Goal: Task Accomplishment & Management: Use online tool/utility

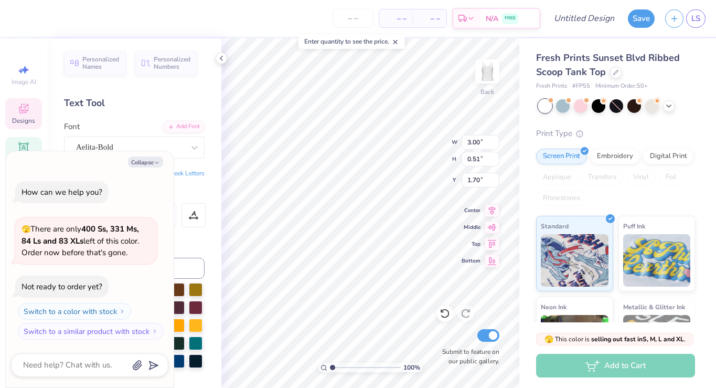
click at [208, 173] on div "Personalized Names Personalized Numbers Text Tool Add Font Font Aelita-Bold Swi…" at bounding box center [134, 212] width 174 height 349
click at [153, 161] on button "Collapse" at bounding box center [145, 161] width 35 height 11
type textarea "x"
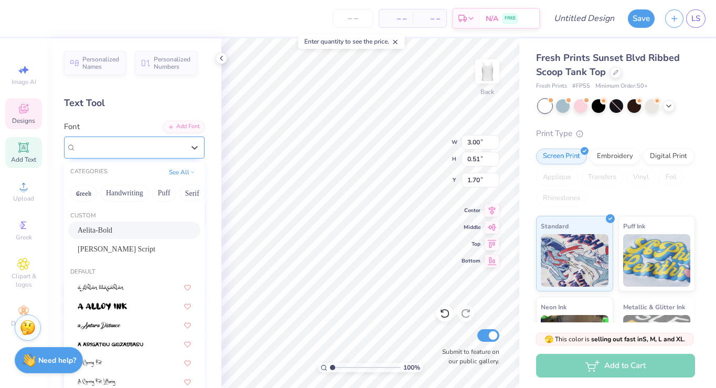
click at [163, 151] on div "Aelita-Bold" at bounding box center [130, 147] width 110 height 16
click at [128, 230] on div "Aelita-Bold" at bounding box center [134, 230] width 113 height 11
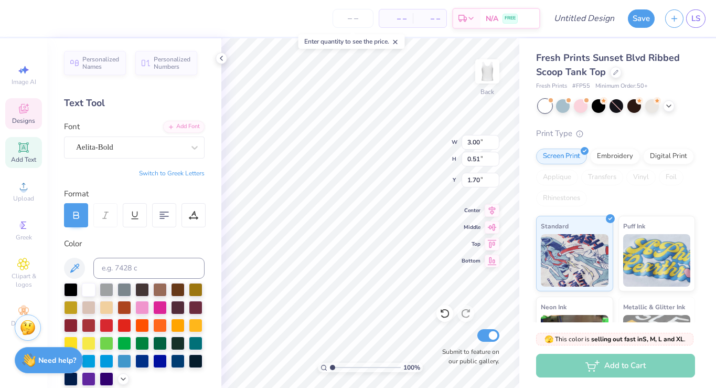
scroll to position [0, 2]
click at [179, 125] on div "Add Font" at bounding box center [183, 126] width 41 height 12
click at [690, 19] on link "LS" at bounding box center [695, 18] width 19 height 18
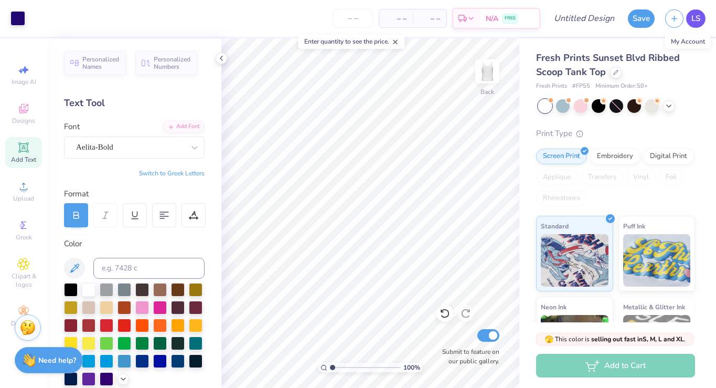
click at [696, 20] on span "LS" at bounding box center [695, 19] width 9 height 12
click at [691, 23] on span "LS" at bounding box center [695, 19] width 9 height 12
click at [692, 19] on span "LS" at bounding box center [695, 19] width 9 height 12
click at [696, 19] on span "LS" at bounding box center [695, 19] width 9 height 12
click at [692, 17] on span "LS" at bounding box center [695, 19] width 9 height 12
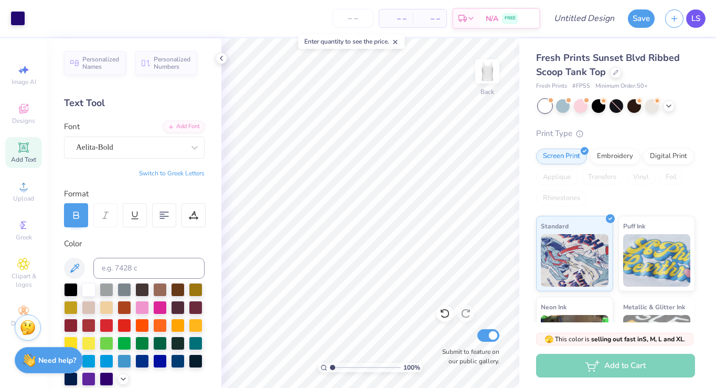
click at [698, 20] on span "LS" at bounding box center [695, 19] width 9 height 12
click at [694, 16] on span "LS" at bounding box center [695, 19] width 9 height 12
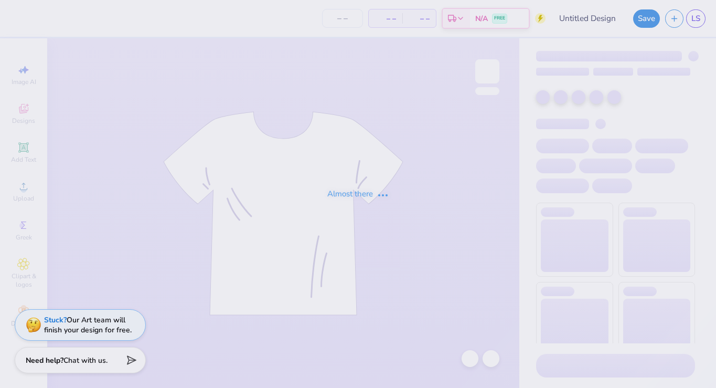
type input "Dance Fall Concert"
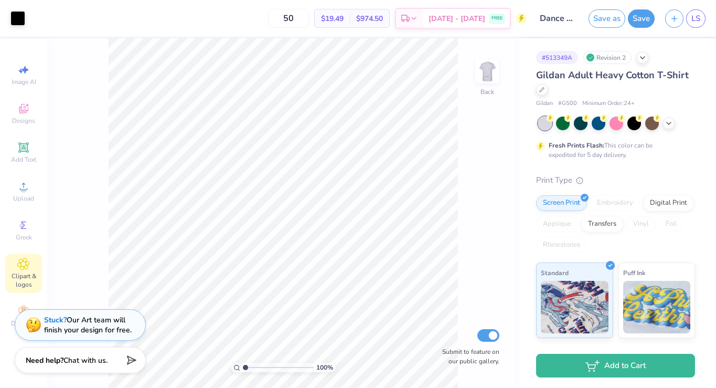
click at [20, 269] on icon at bounding box center [23, 264] width 12 height 13
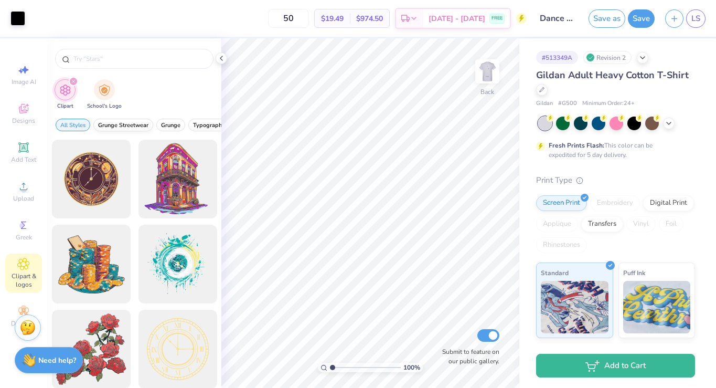
click at [144, 126] on span "Grunge Streetwear" at bounding box center [123, 125] width 50 height 8
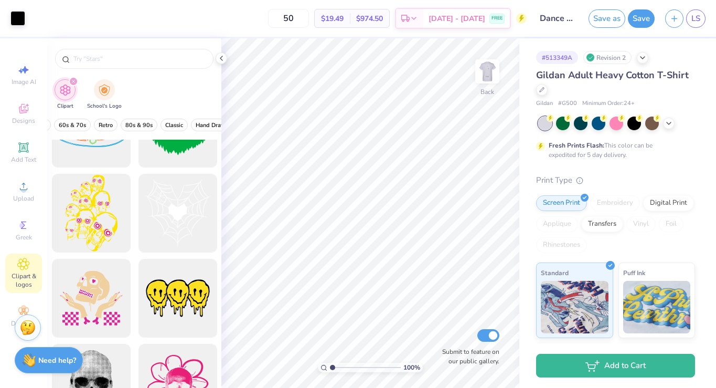
scroll to position [0, 260]
click at [124, 123] on span "80s & 90s" at bounding box center [121, 125] width 27 height 8
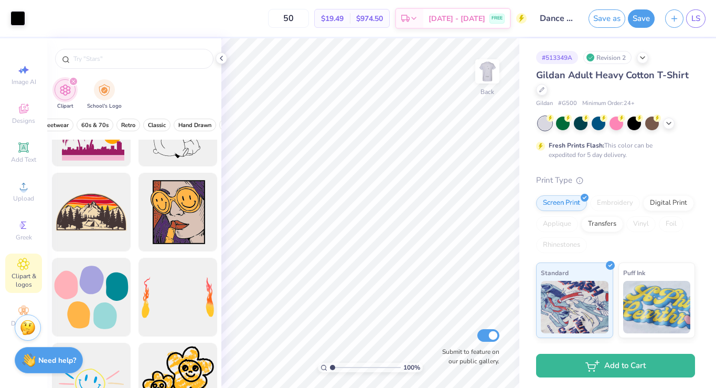
scroll to position [2602, 0]
click at [29, 225] on icon at bounding box center [23, 225] width 13 height 13
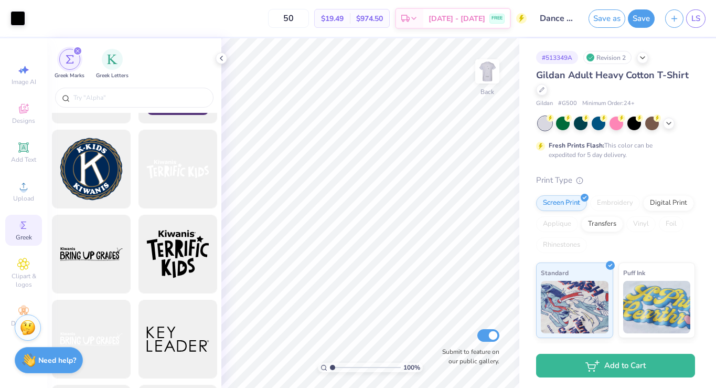
scroll to position [10353, 0]
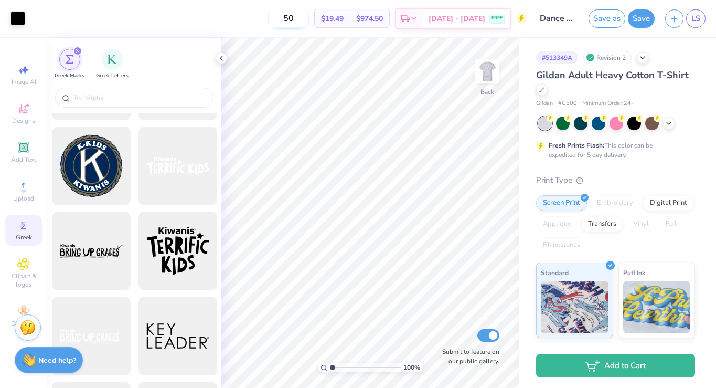
drag, startPoint x: 312, startPoint y: 22, endPoint x: 281, endPoint y: 21, distance: 30.4
click at [282, 22] on input "50" at bounding box center [288, 18] width 41 height 19
type input "60"
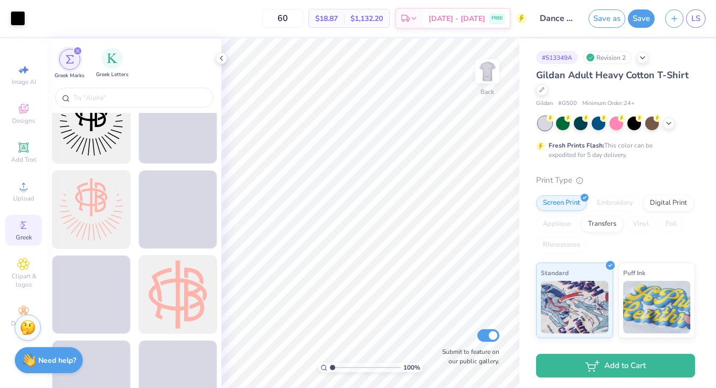
scroll to position [12865, 0]
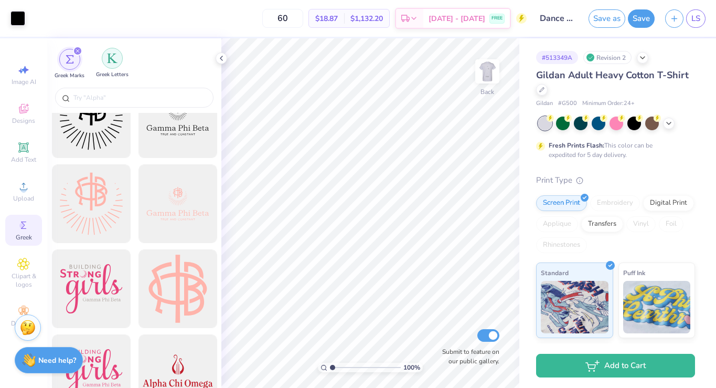
click at [112, 60] on img "filter for Greek Letters" at bounding box center [112, 58] width 10 height 10
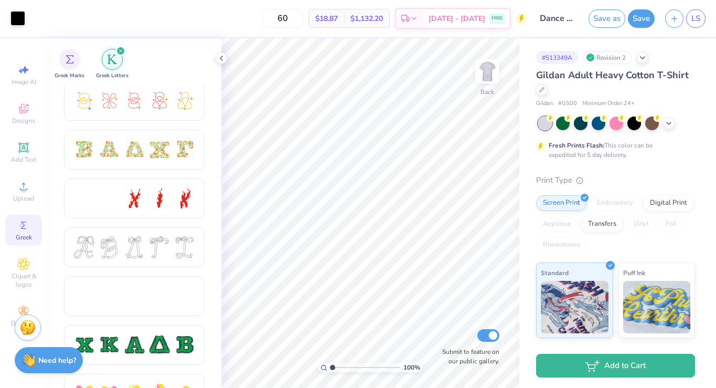
scroll to position [329, 0]
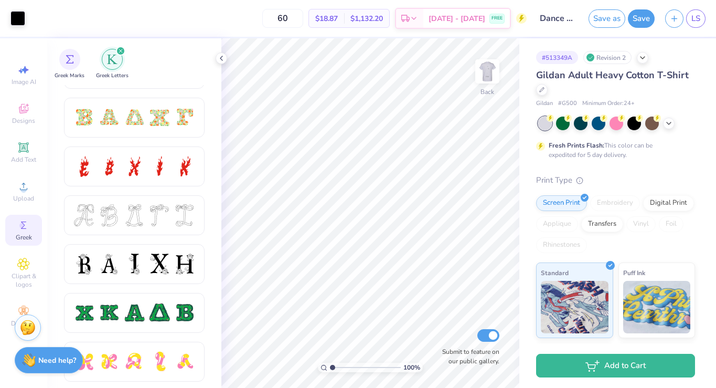
click at [120, 51] on icon "filter for Greek Letters" at bounding box center [120, 50] width 3 height 3
click at [29, 304] on div "Decorate" at bounding box center [23, 316] width 37 height 31
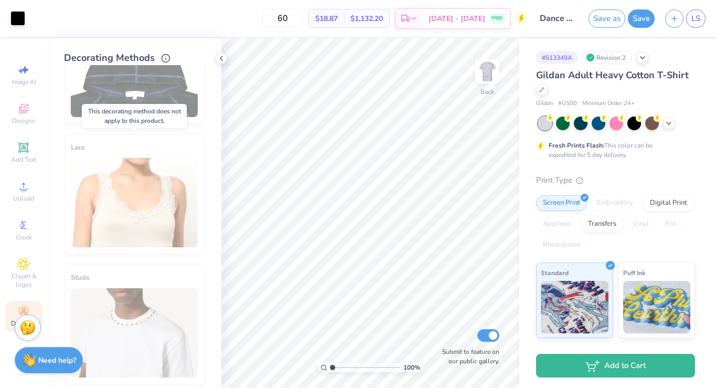
scroll to position [596, 0]
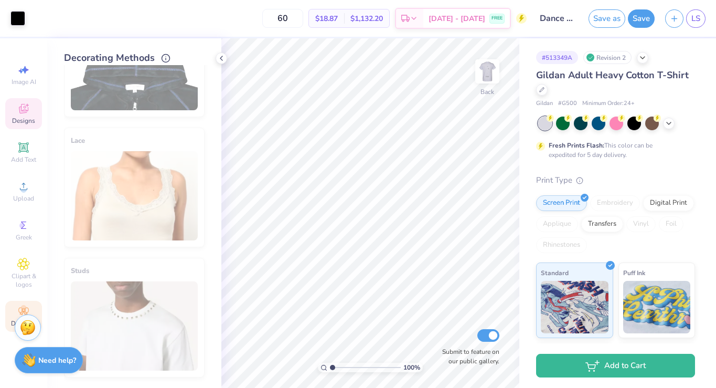
click at [24, 114] on icon at bounding box center [23, 108] width 13 height 13
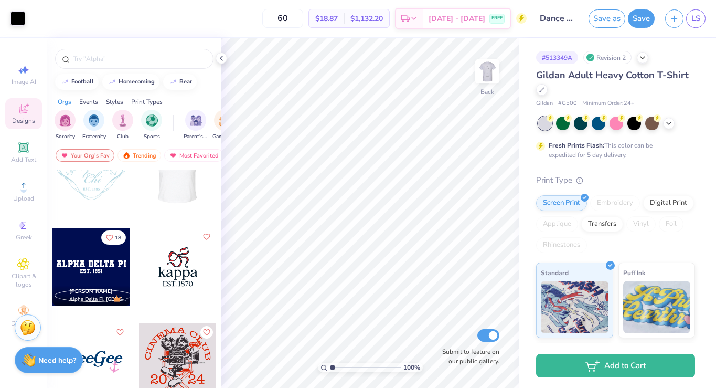
scroll to position [42, 0]
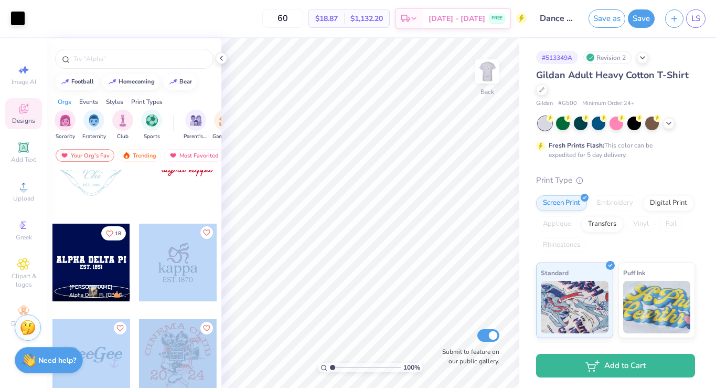
click at [369, 229] on div "Art colors 60 $18.87 Per Item $1,132.20 Total Est. Delivery Sep 15 - 18 FREE De…" at bounding box center [358, 194] width 716 height 388
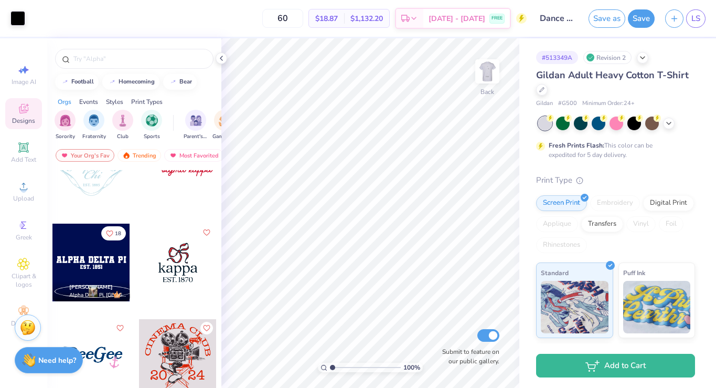
click at [211, 208] on div "22" at bounding box center [177, 174] width 79 height 95
click at [195, 261] on div at bounding box center [178, 262] width 78 height 78
type input "10.67"
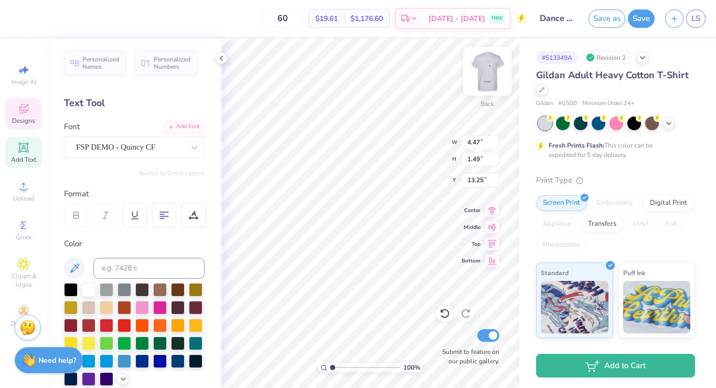
click at [495, 74] on img at bounding box center [487, 71] width 42 height 42
type input "20.53"
type input "11.59"
type input "16.86"
type input "2.67"
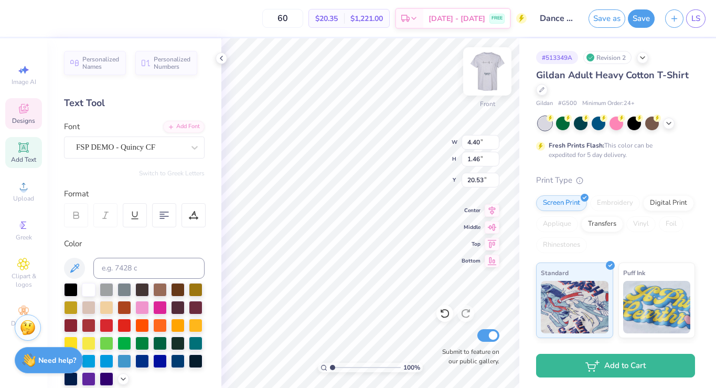
type input "19.92"
type input "3.75"
type input "0.34"
type input "21.74"
type input "4.40"
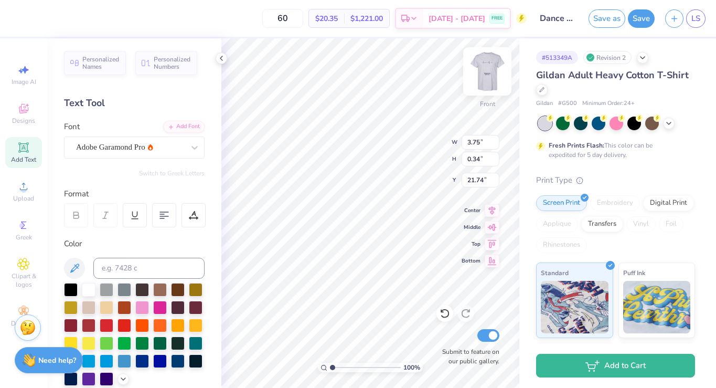
type input "1.46"
type input "19.92"
type textarea "reflecting"
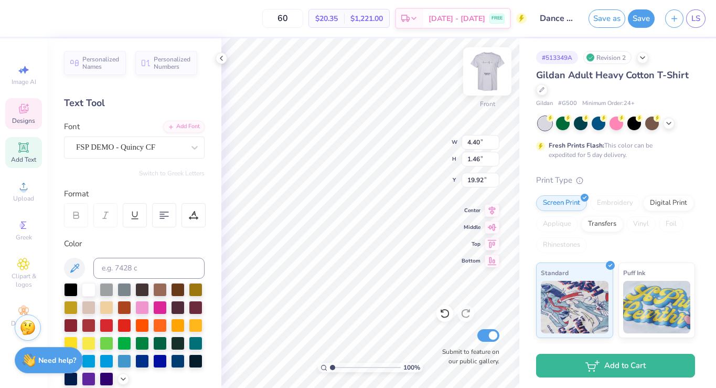
type input "11.59"
type input "16.86"
type input "2.67"
type input "7.05"
type input "1.51"
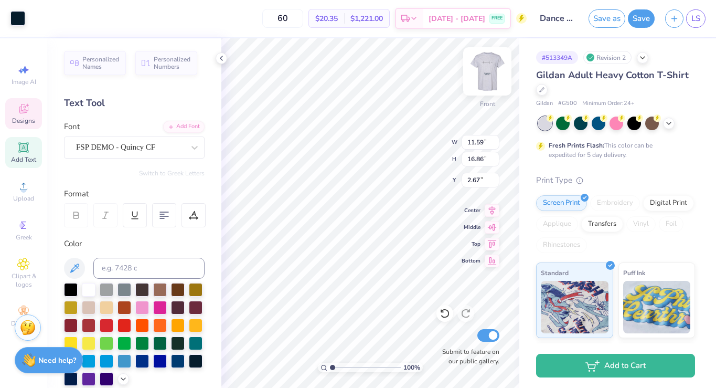
type input "19.89"
type input "5.01"
type input "1.07"
type input "11.59"
type input "16.86"
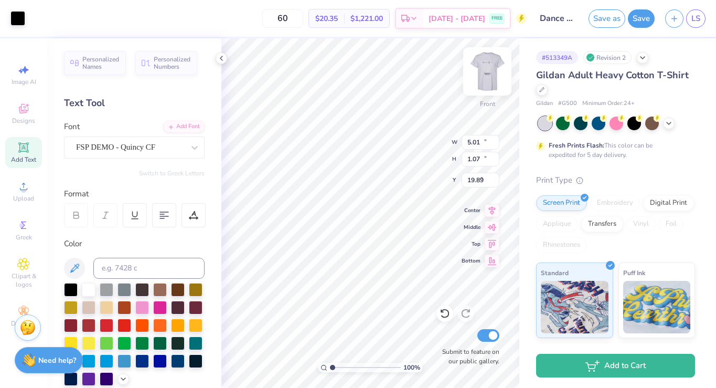
type input "2.66"
type textarea "2"
type textarea "F"
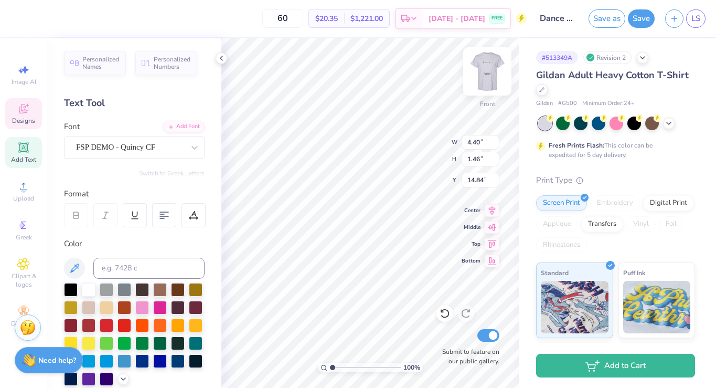
type textarea "USF Fall Dance Concert 2025"
type input "11.59"
type input "16.86"
type input "2.66"
type input "14.65"
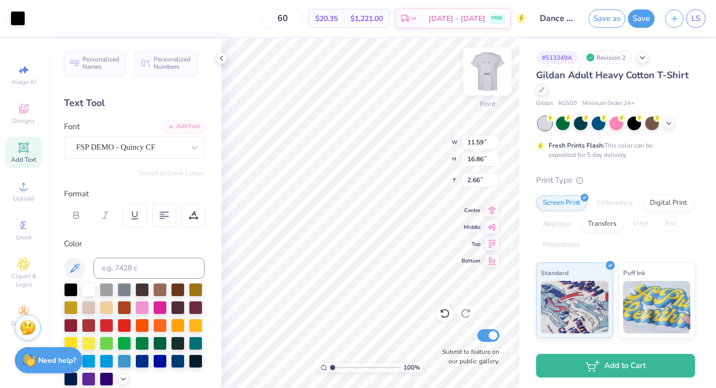
type input "0.81"
type input "17.37"
type textarea "USF Fall Dance Concert 2025"
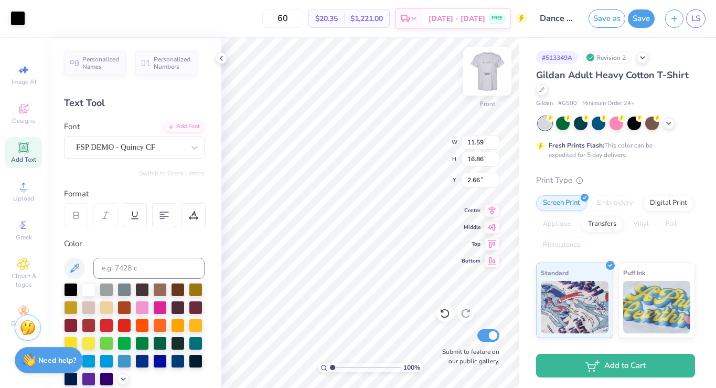
type input "11.78"
type input "2.27"
type input "16.64"
type input "7.35"
type input "1.42"
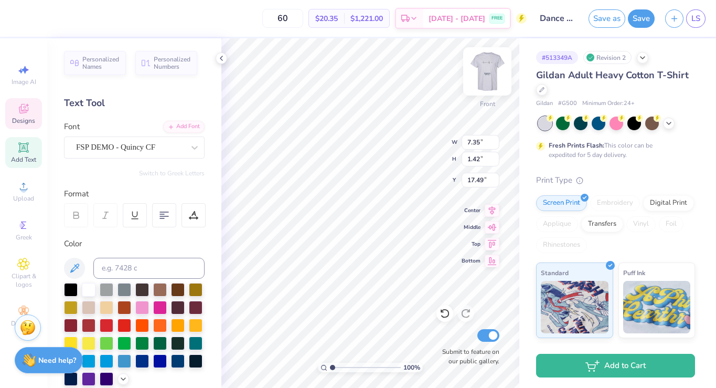
type input "20.96"
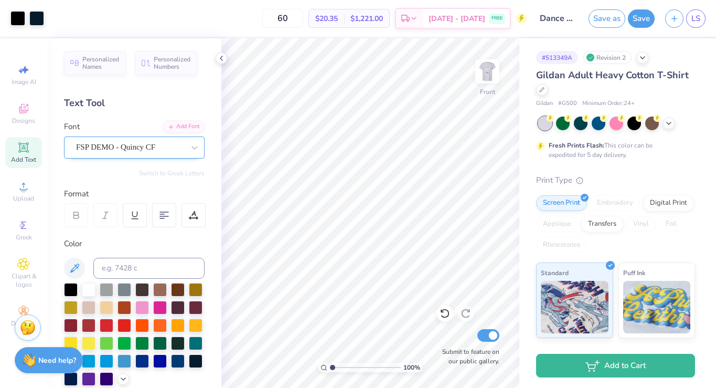
click at [173, 149] on div "FSP DEMO - Quincy CF" at bounding box center [130, 147] width 110 height 16
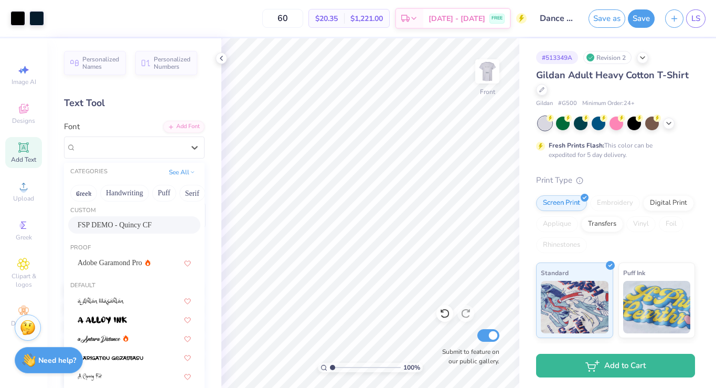
scroll to position [9, 0]
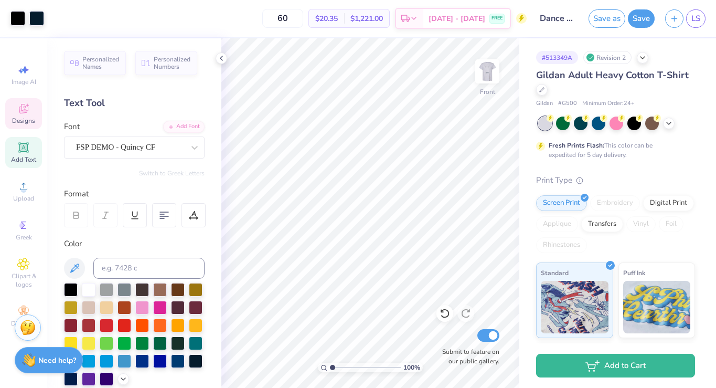
click at [20, 112] on icon at bounding box center [23, 108] width 13 height 13
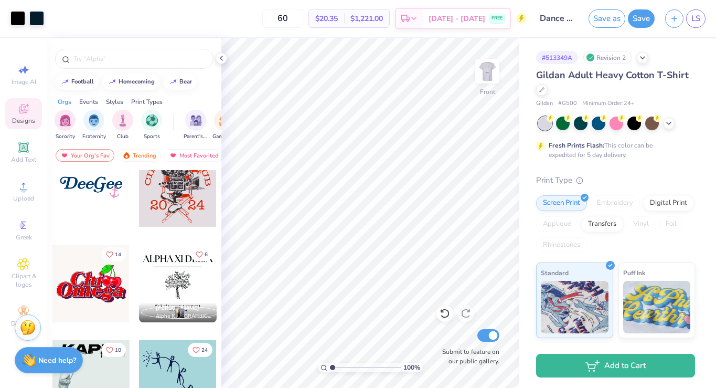
scroll to position [222, 0]
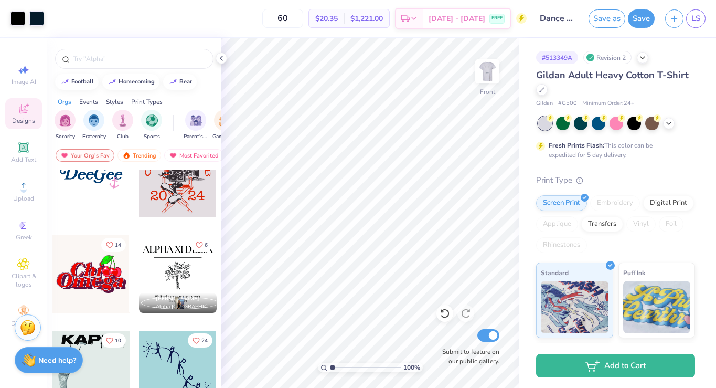
click at [89, 184] on div at bounding box center [91, 179] width 78 height 78
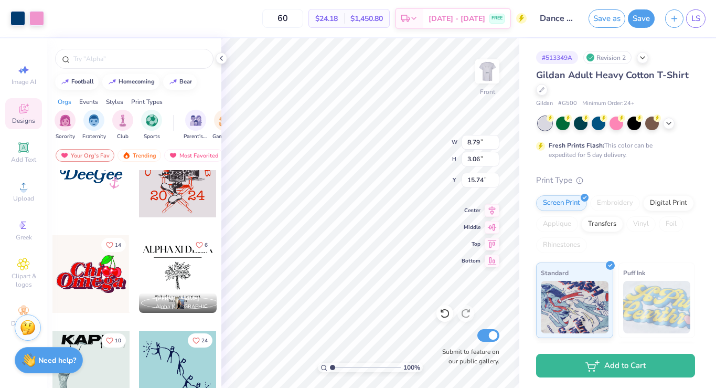
type input "15.74"
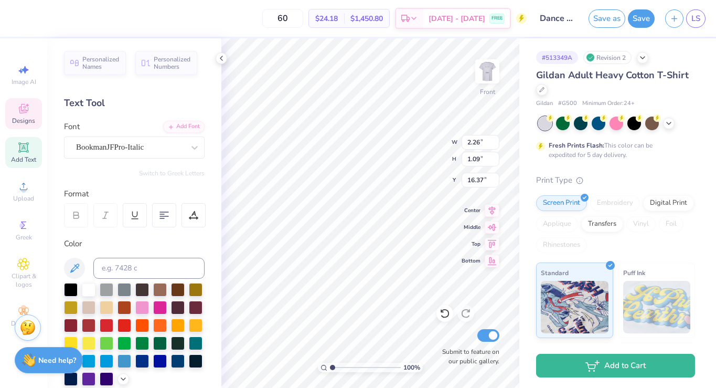
type textarea "e"
type textarea "u"
type textarea "reflecting"
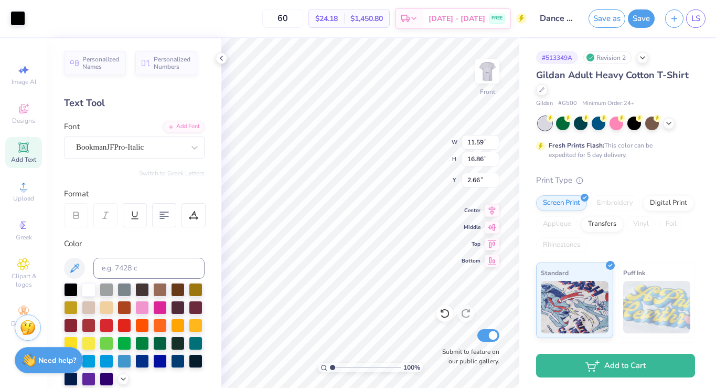
type input "11.59"
type input "16.86"
type input "2.66"
type input "9.65"
type input "2.09"
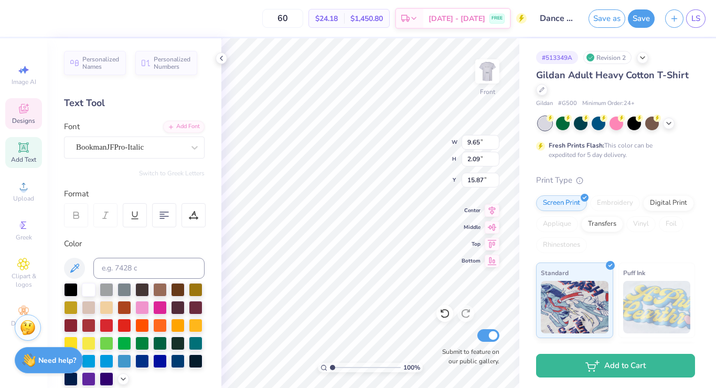
type input "12.16"
type input "11.59"
type input "16.86"
type input "2.66"
type input "3.75"
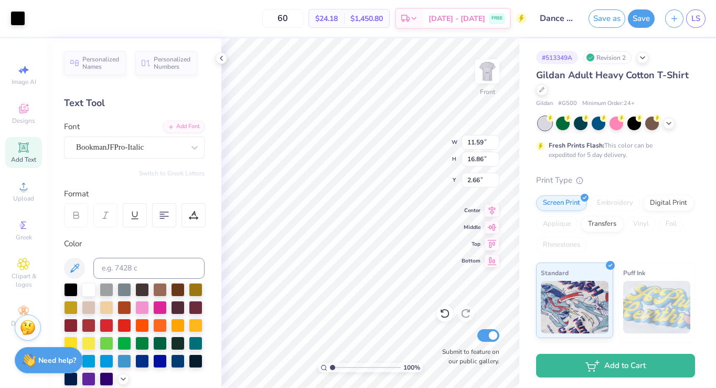
type input "0.81"
type input "14.56"
type input "11.59"
type input "16.86"
type input "2.66"
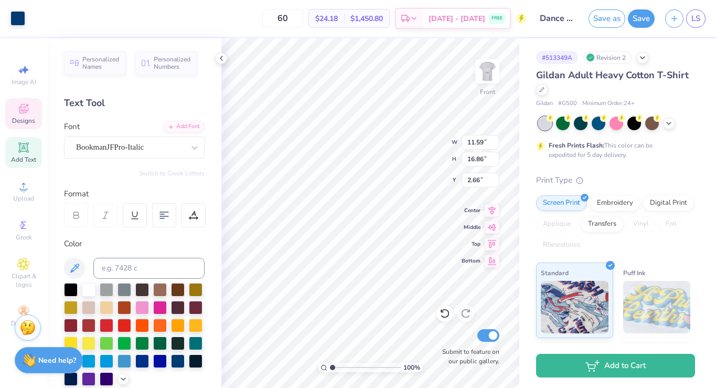
type input "2.46"
type input "1.69"
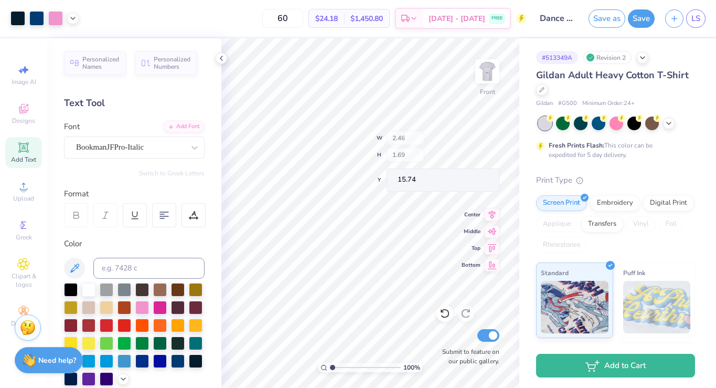
type input "15.67"
click at [30, 113] on div "Designs" at bounding box center [23, 113] width 37 height 31
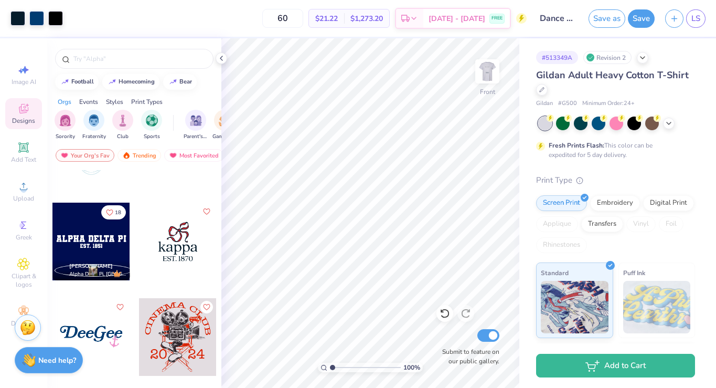
scroll to position [61, 0]
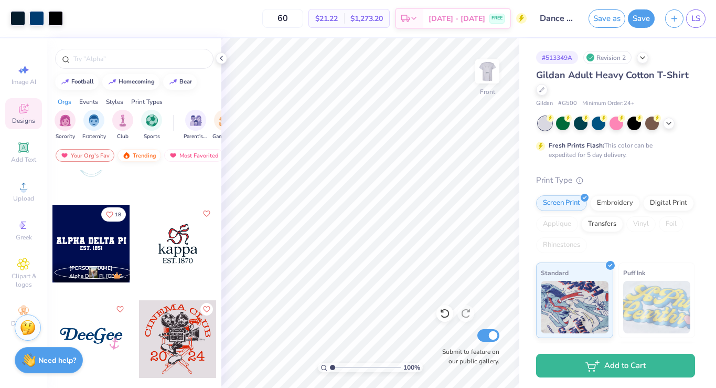
click at [140, 154] on div "Trending" at bounding box center [139, 155] width 44 height 13
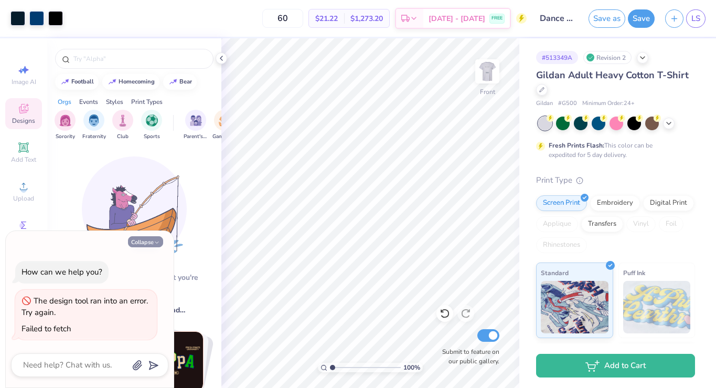
click at [149, 242] on button "Collapse" at bounding box center [145, 241] width 35 height 11
type textarea "x"
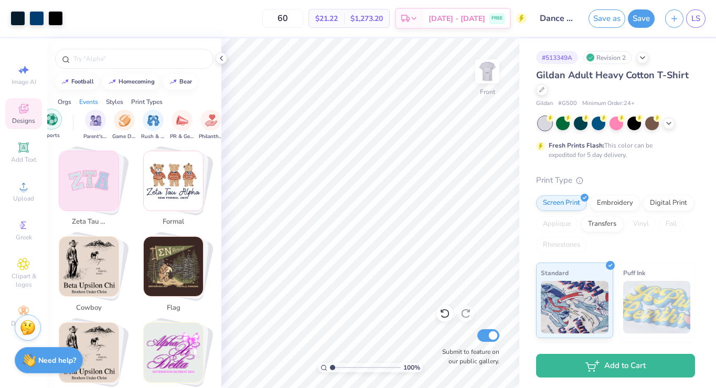
scroll to position [0, 102]
click at [181, 125] on div "filter for PR & General" at bounding box center [179, 119] width 21 height 21
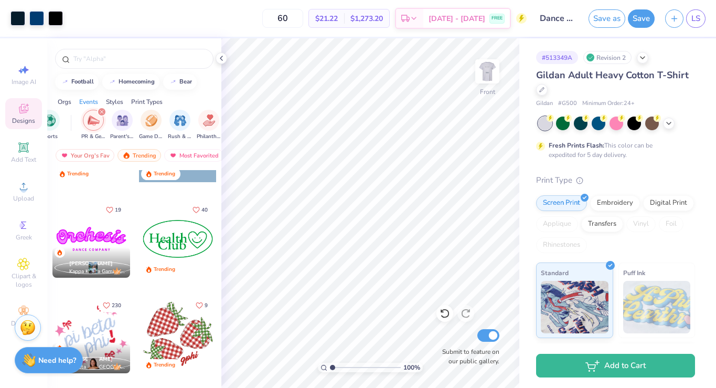
scroll to position [641, 0]
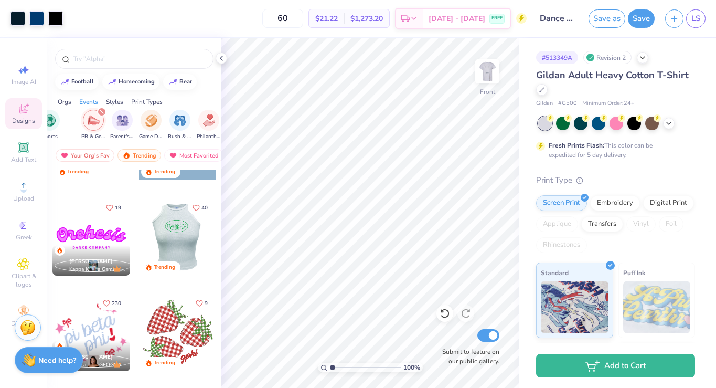
click at [180, 242] on div at bounding box center [177, 237] width 78 height 78
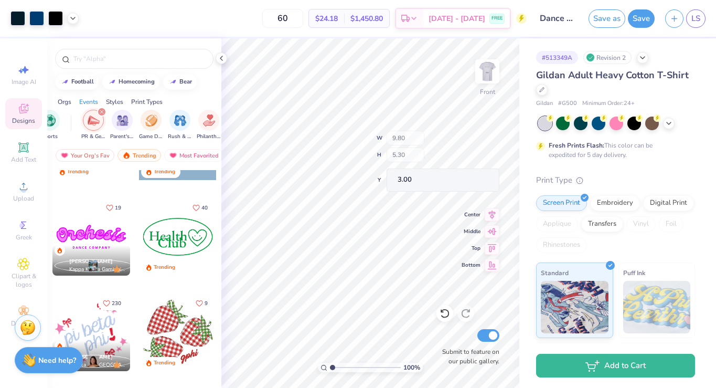
type input "14.25"
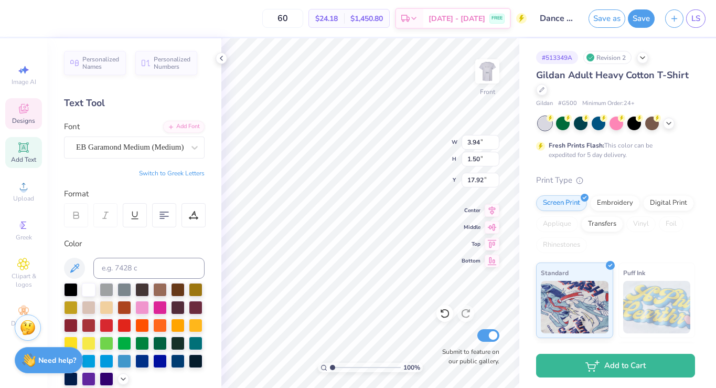
type input "17.92"
type textarea "Reflecting"
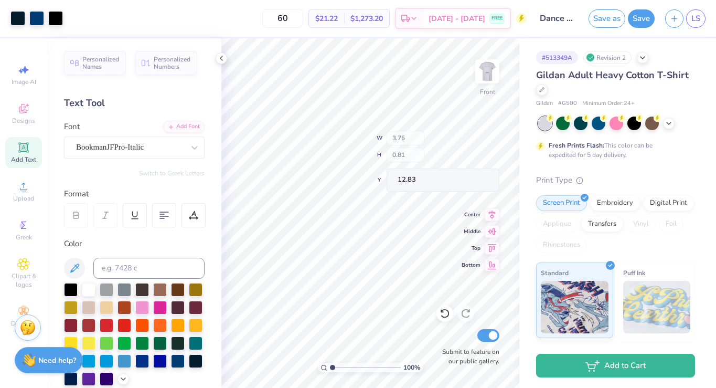
type input "12.83"
type input "10.65"
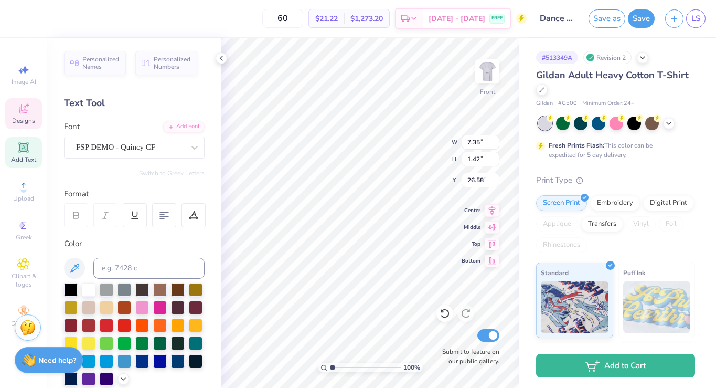
type input "26.58"
type input "3.75"
type input "0.81"
type input "10.09"
type input "22.42"
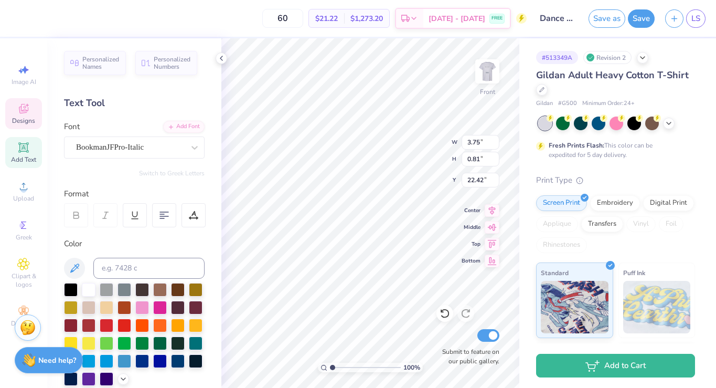
type textarea "Fall"
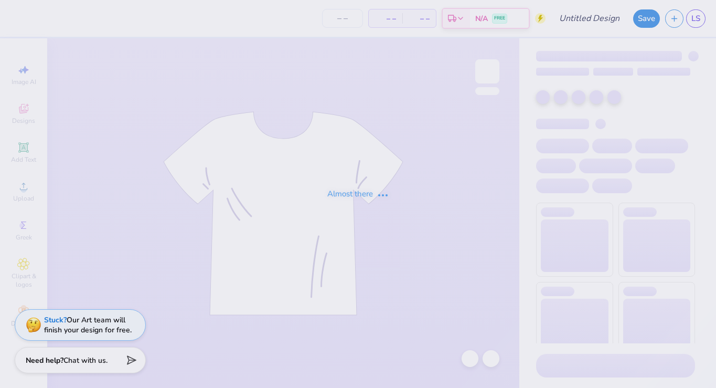
type input "Dance Fall Concert"
type input "50"
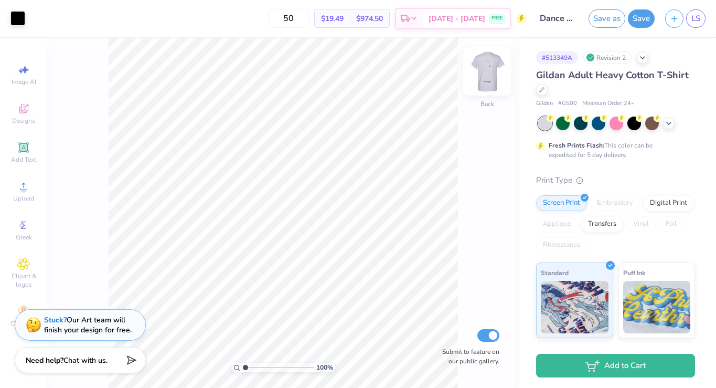
click at [489, 74] on img at bounding box center [487, 71] width 42 height 42
click at [694, 17] on span "LS" at bounding box center [695, 19] width 9 height 12
click at [486, 74] on img at bounding box center [487, 71] width 42 height 42
click at [650, 124] on div at bounding box center [652, 122] width 14 height 14
click at [615, 123] on div at bounding box center [617, 122] width 14 height 14
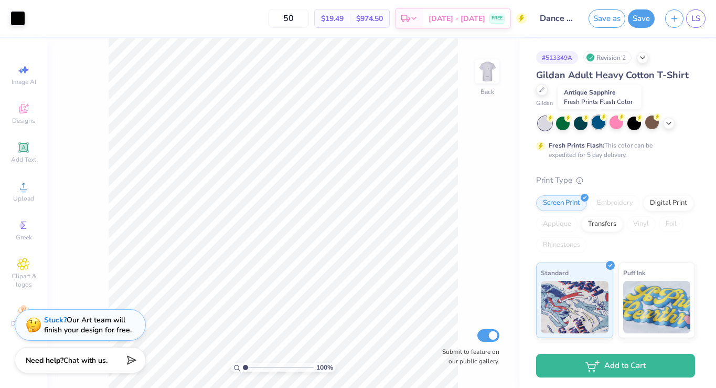
click at [599, 122] on div at bounding box center [599, 122] width 14 height 14
click at [597, 126] on div at bounding box center [599, 122] width 14 height 14
click at [479, 75] on img at bounding box center [487, 71] width 42 height 42
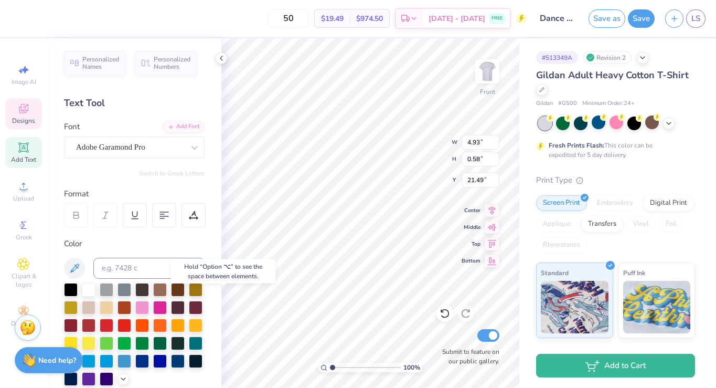
click at [20, 112] on icon at bounding box center [23, 109] width 8 height 7
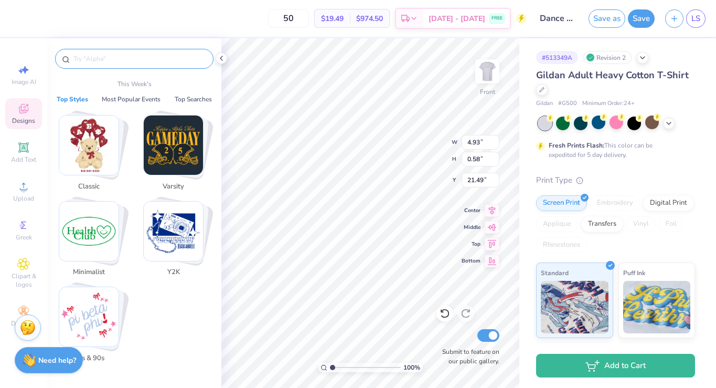
click at [114, 60] on input "text" at bounding box center [139, 59] width 134 height 10
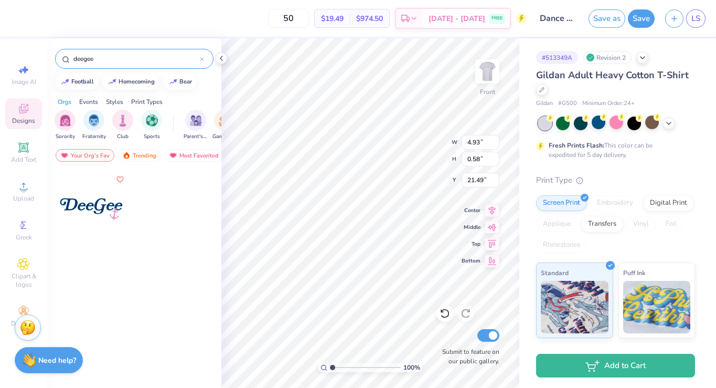
type input "deegee"
click at [82, 201] on div at bounding box center [91, 209] width 78 height 78
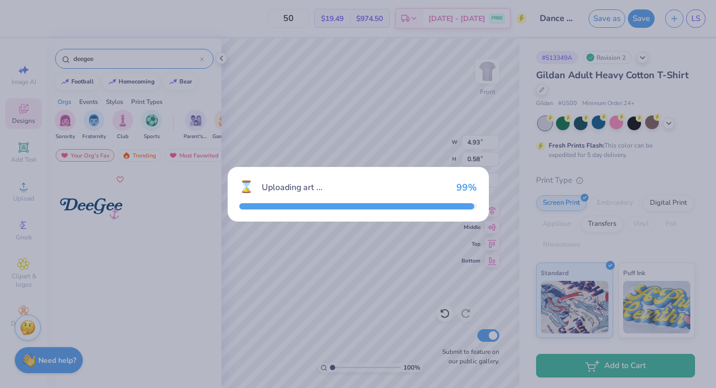
type input "8.79"
type input "3.06"
type input "3.00"
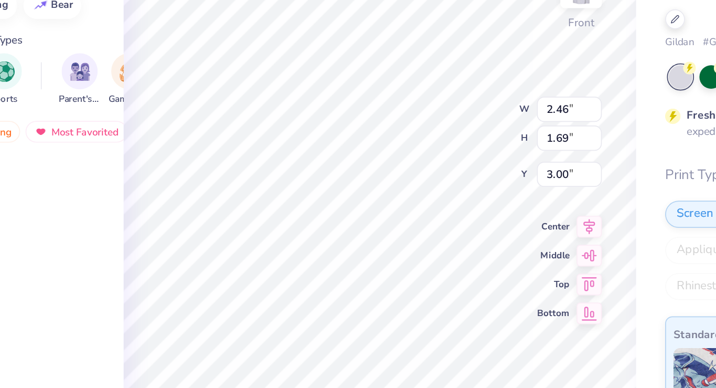
type input "14.51"
type input "2.26"
type input "1.09"
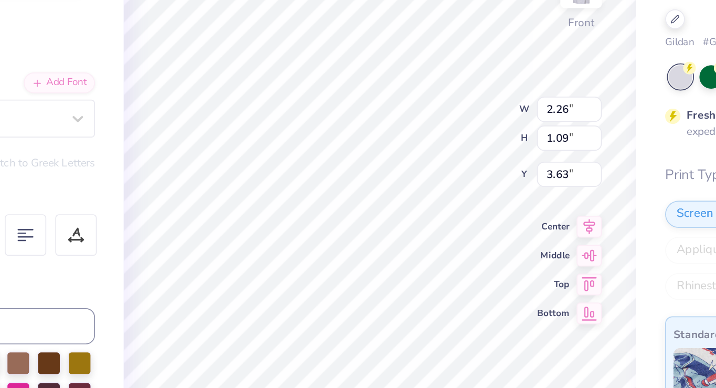
type input "15.11"
type input "1.78"
type input "2.22"
type input "3.00"
type input "3.44"
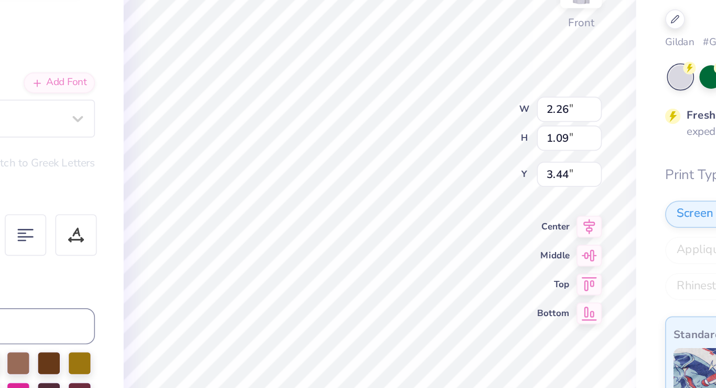
type input "17.27"
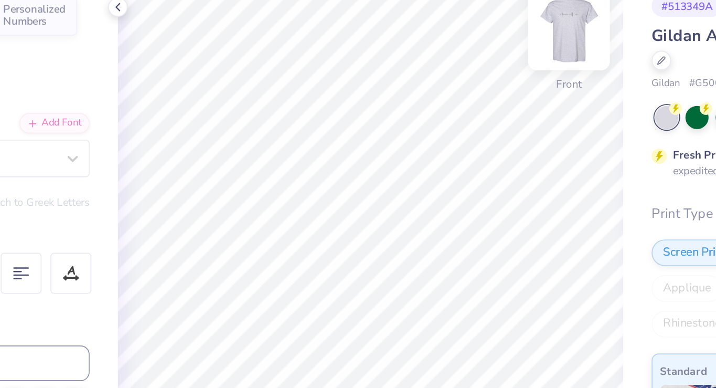
click at [489, 72] on img at bounding box center [487, 71] width 42 height 42
click at [484, 73] on img at bounding box center [487, 71] width 42 height 42
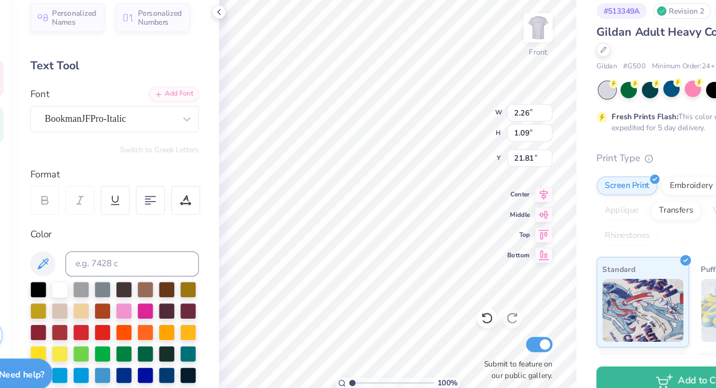
type input "21.81"
type input "19.41"
click at [486, 74] on img at bounding box center [487, 71] width 42 height 42
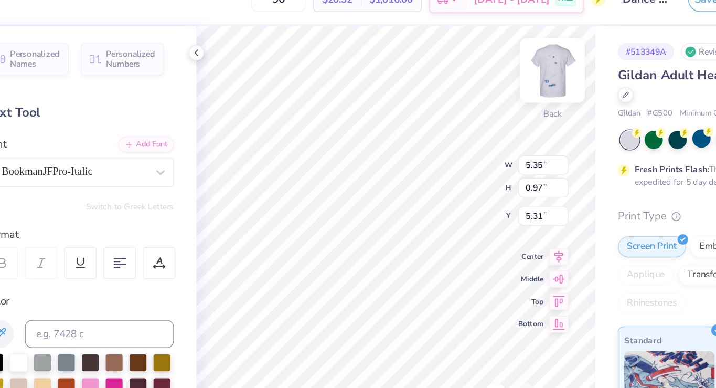
type input "5.35"
type input "0.97"
type input "5.31"
type input "3.43"
type input "4.42"
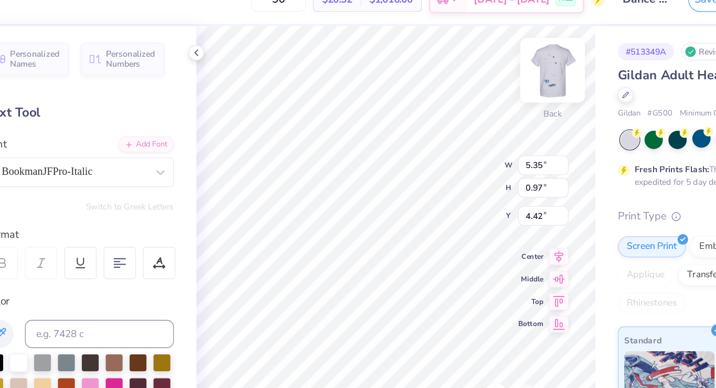
type input "8.94"
type input "1.62"
type input "3.77"
type input "3.84"
type input "8.23"
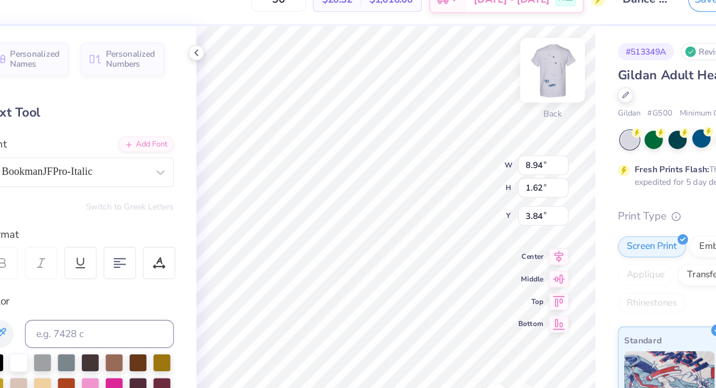
type input "1.49"
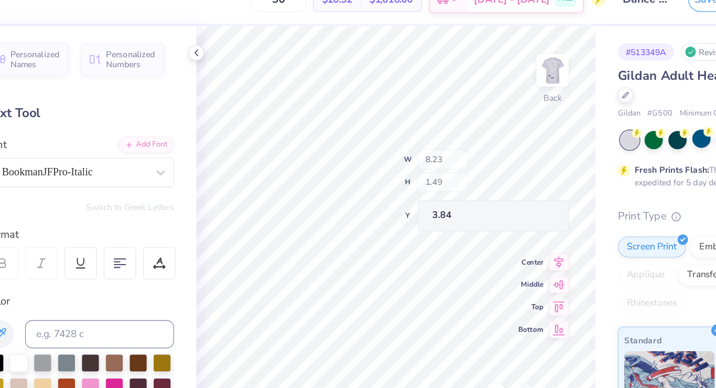
click at [405, 161] on div "100 % Back W 8.23 H 1.49 Y 3.84 Center Middle Top Bottom Submit to feature on o…" at bounding box center [370, 212] width 298 height 349
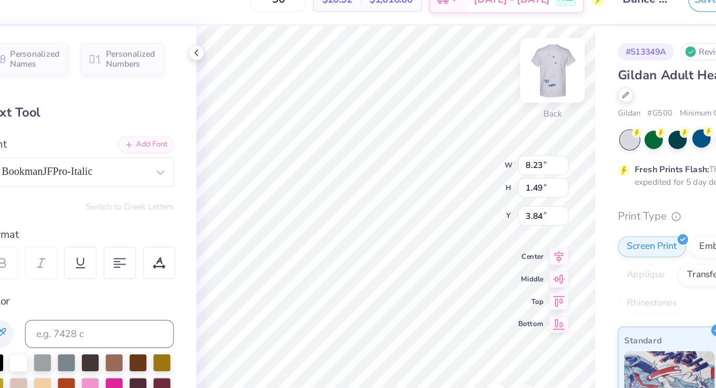
click at [485, 67] on img at bounding box center [487, 71] width 42 height 42
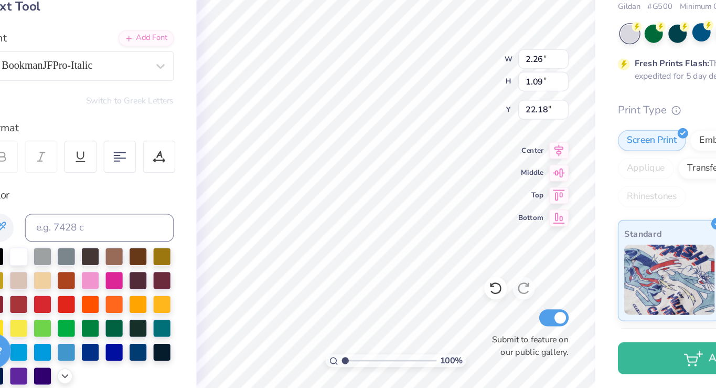
type textarea "e"
type textarea "reflecting"
type input "19.73"
type input "2.26"
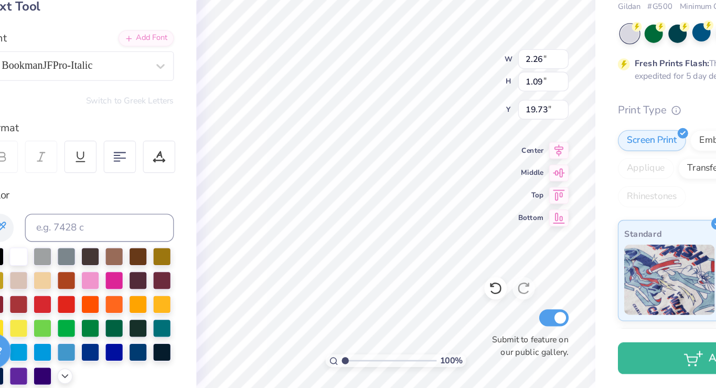
type input "1.09"
type input "21.81"
type input "9.65"
type input "2.09"
type input "19.73"
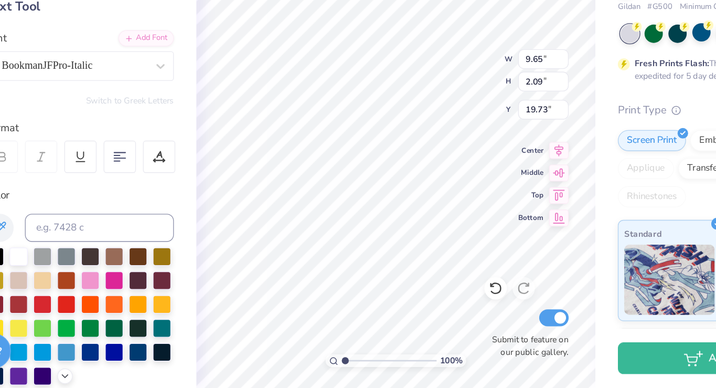
type input "2.46"
type input "1.69"
type input "19.41"
type input "22.69"
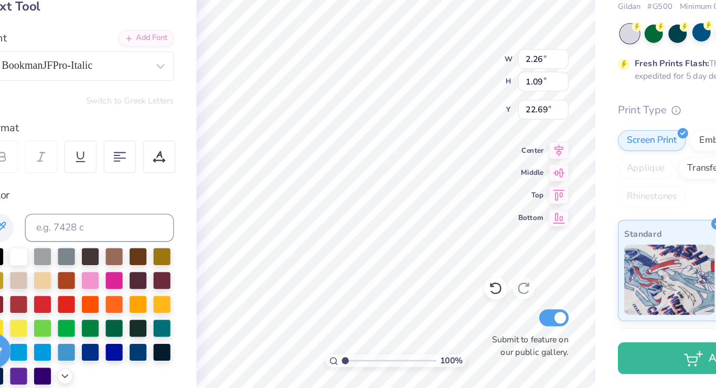
type textarea "USF Fall Dance Concert 2025"
type input "17.01"
type input "11.62"
type input "0.68"
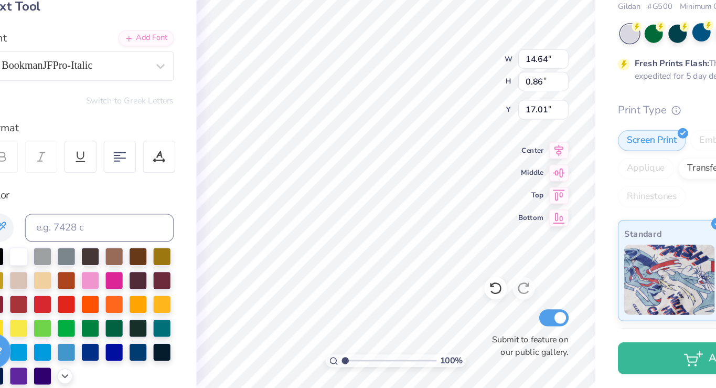
type input "17.19"
type input "22.49"
type input "9.65"
type input "2.09"
type input "20.40"
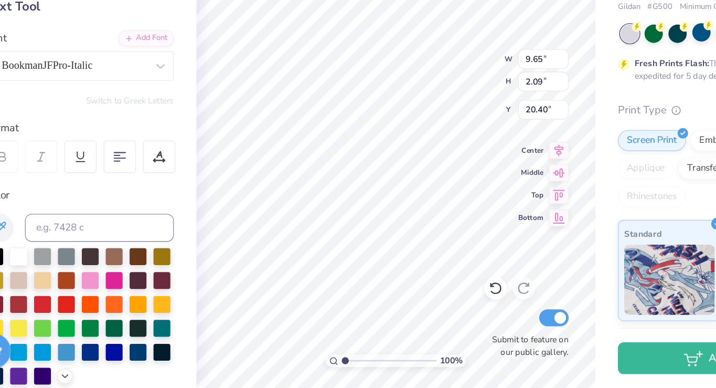
type input "7.22"
type input "1.56"
type input "20.93"
type input "11.62"
type input "0.68"
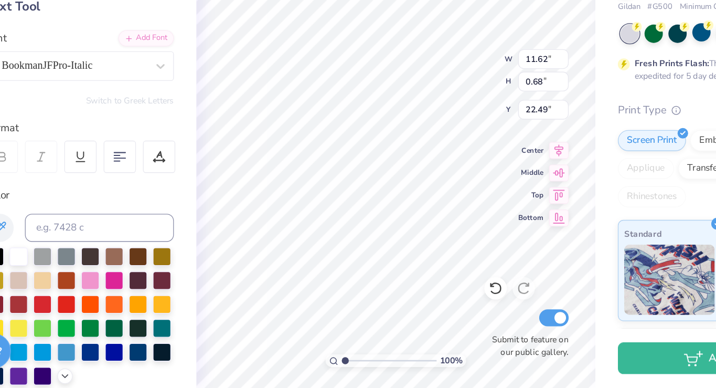
type input "23.03"
type input "7.22"
type input "1.56"
type input "21.18"
type input "10.98"
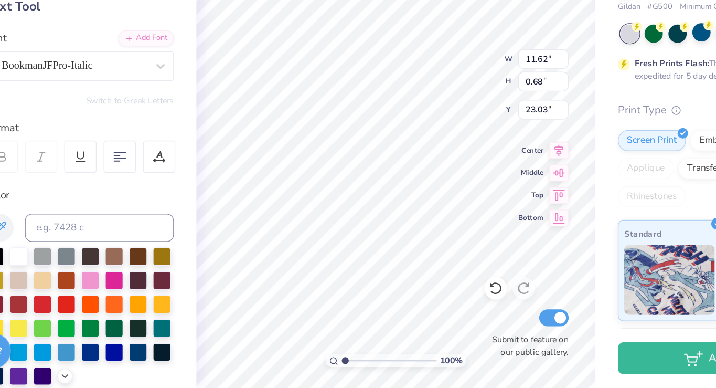
type input "0.65"
type input "23.07"
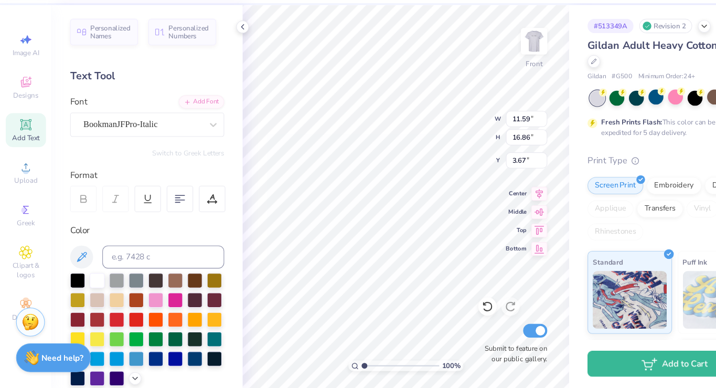
type input "10.73"
type input "15.61"
type input "2.68"
click at [437, 339] on div "100 % Front Submit to feature on our public gallery." at bounding box center [370, 212] width 298 height 349
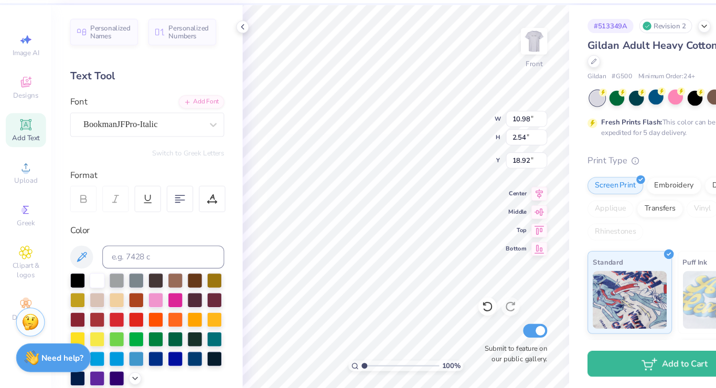
type input "18.92"
click at [437, 312] on div "100 % Front Submit to feature on our public gallery." at bounding box center [370, 212] width 298 height 349
click at [439, 308] on div "100 % Front Submit to feature on our public gallery." at bounding box center [370, 212] width 298 height 349
type input "8.93"
type input "2.06"
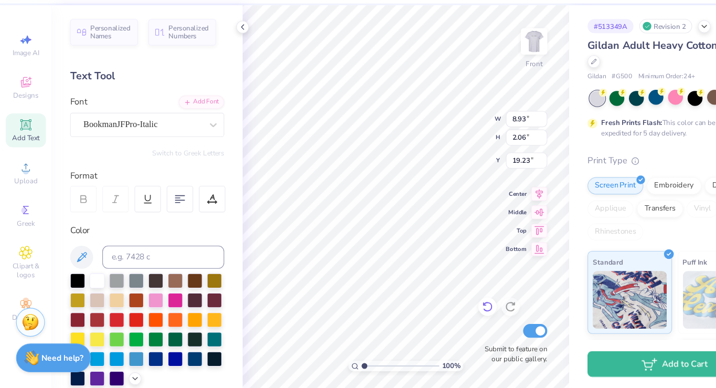
type input "19.23"
type input "7.89"
type input "1.82"
type input "19.30"
click at [485, 57] on img at bounding box center [487, 71] width 42 height 42
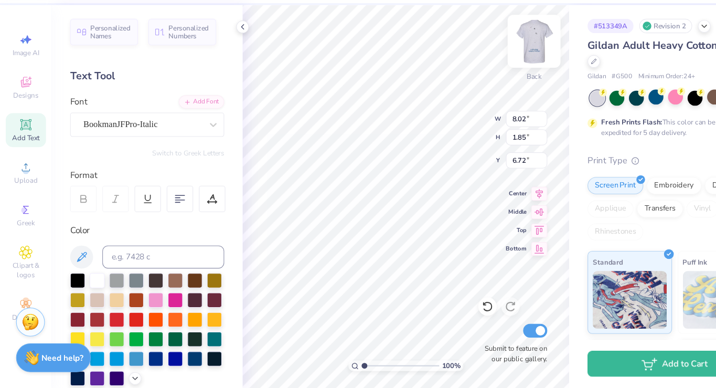
type input "6.72"
type input "7.76"
type input "1.79"
click at [422, 154] on div "100 % Back W 7.76 7.76 " H 1.79 1.79 " Y 6.72 6.72 " Center Middle Top Bottom S…" at bounding box center [370, 212] width 298 height 349
type input "5.34"
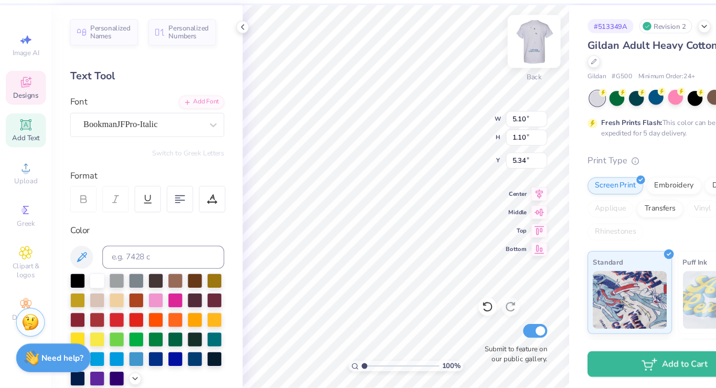
type input "8.23"
type input "1.49"
type input "6.44"
type input "5.10"
type input "1.10"
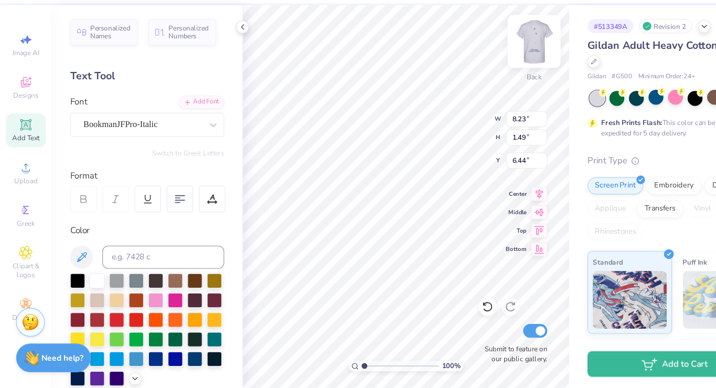
type input "5.34"
click at [66, 286] on div at bounding box center [71, 289] width 14 height 14
type input "4.34"
type input "5.82"
type input "7.31"
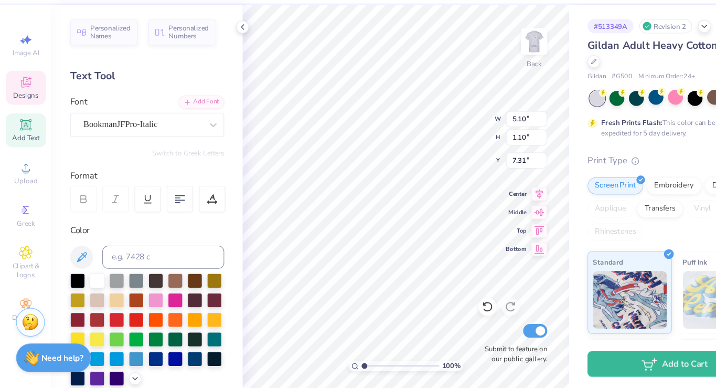
type input "4.04"
type input "0.87"
type input "4.94"
type input "6.19"
type input "4.93"
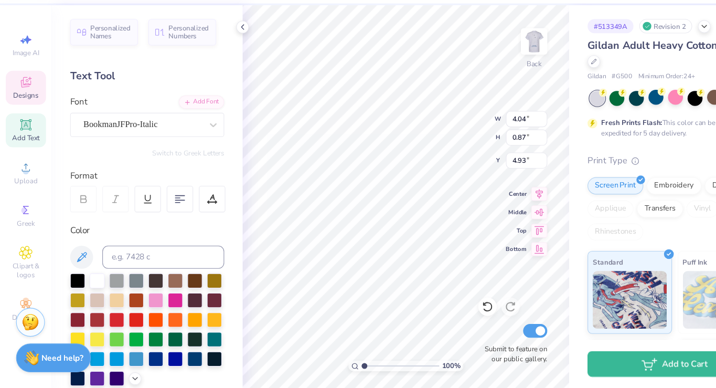
type input "3.86"
type input "8.23"
type input "1.49"
type input "5.36"
type input "4.57"
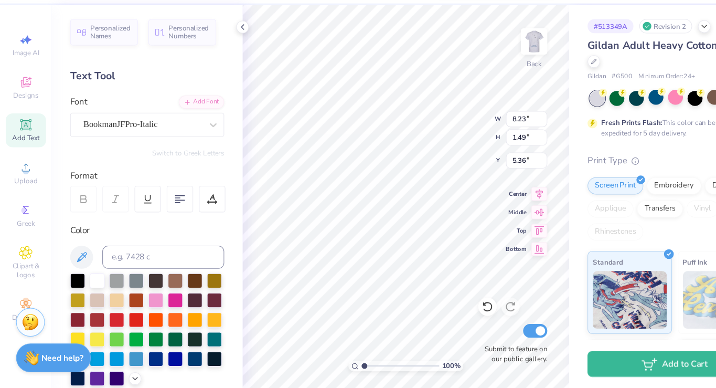
type input "0.83"
type input "3.96"
type input "8.32"
type input "1.51"
type input "3.72"
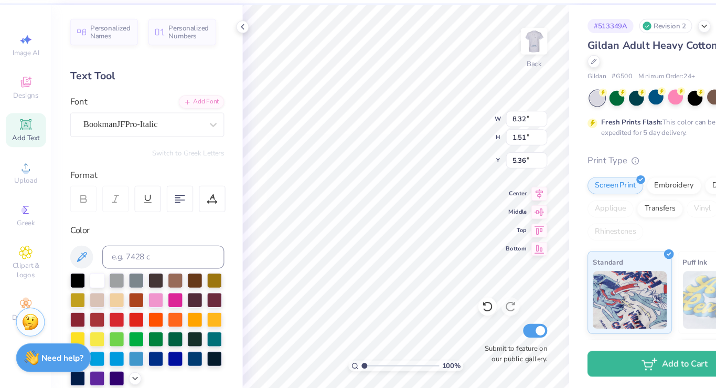
type input "5.96"
type input "1.08"
type input "10.97"
type input "4.24"
type input "11.62"
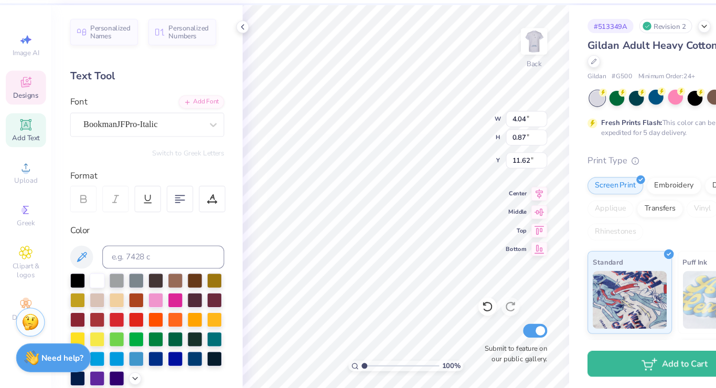
type input "5.96"
type input "1.08"
type input "10.17"
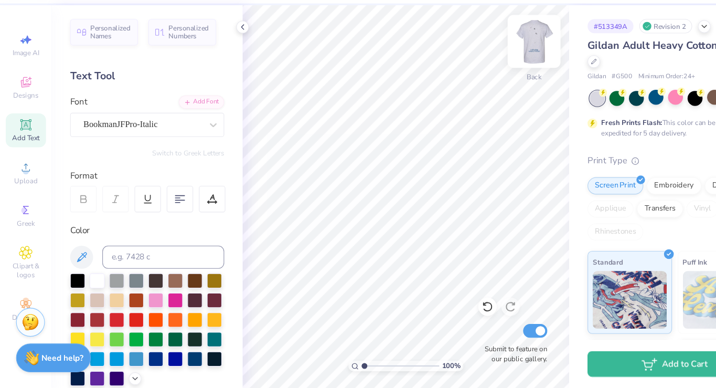
click at [486, 72] on img at bounding box center [487, 71] width 42 height 42
type input "23.23"
type input "3.58"
type input "11.41"
type input "16.59"
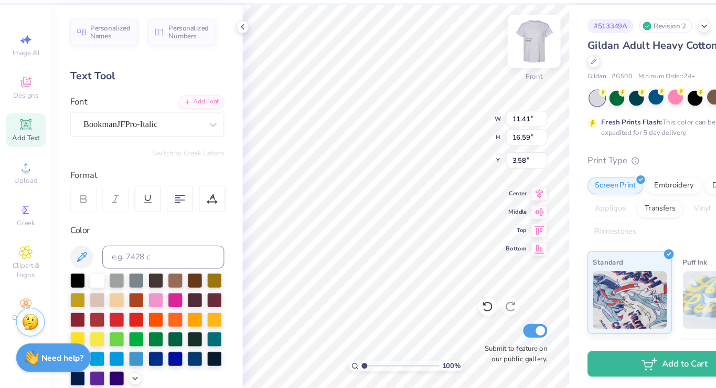
type input "3.00"
type input "20.91"
type input "7.89"
type input "0.46"
type input "25.92"
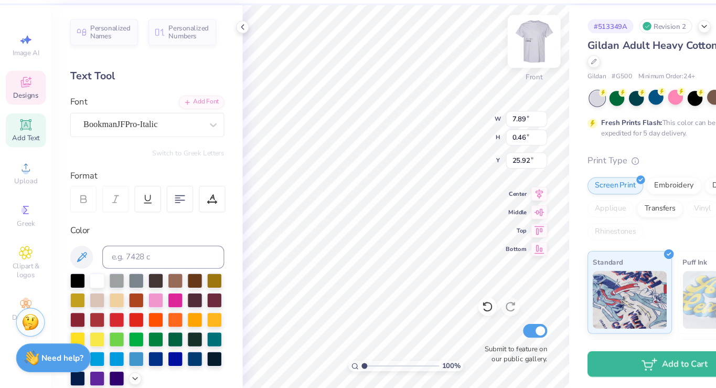
type input "5.19"
type input "1.12"
type input "23.75"
type input "11.58"
type input "16.84"
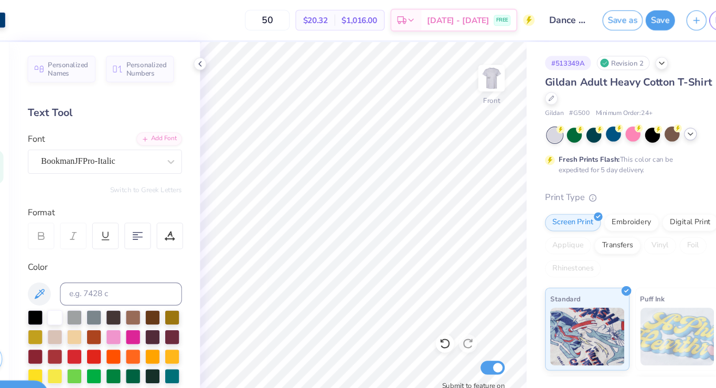
click at [669, 123] on polyline at bounding box center [669, 122] width 4 height 2
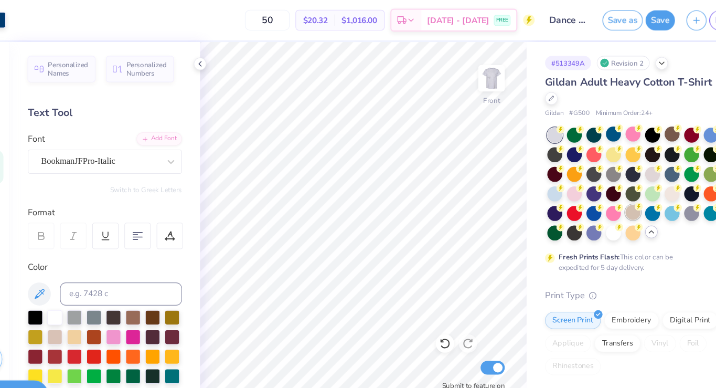
click at [616, 198] on div at bounding box center [617, 194] width 14 height 14
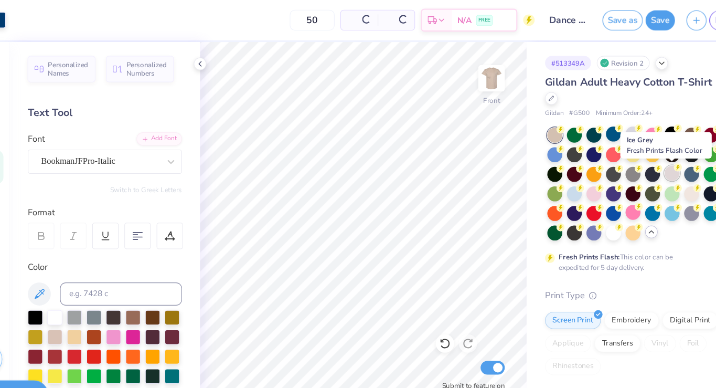
click at [654, 156] on div at bounding box center [652, 158] width 14 height 14
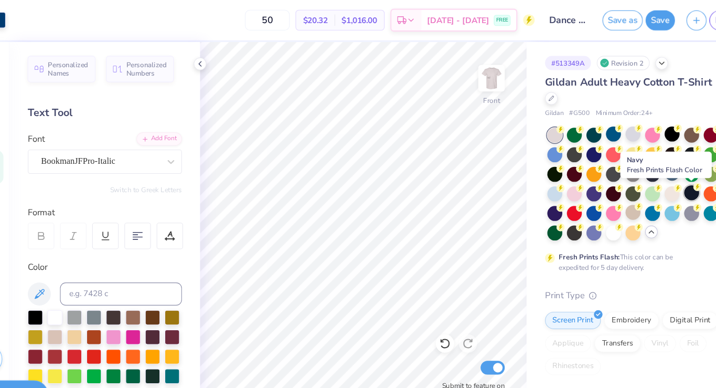
click at [668, 176] on div at bounding box center [670, 176] width 14 height 14
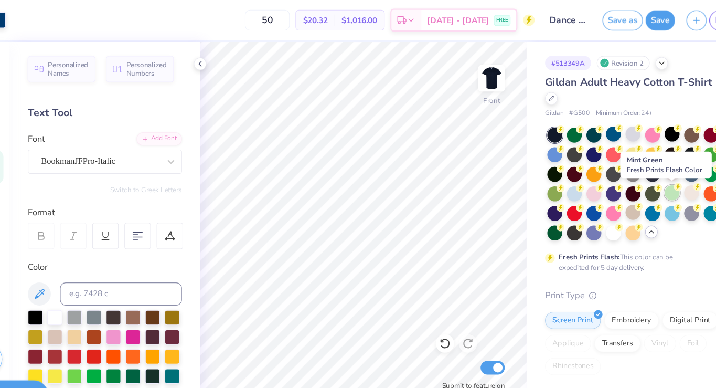
click at [649, 175] on div at bounding box center [652, 176] width 14 height 14
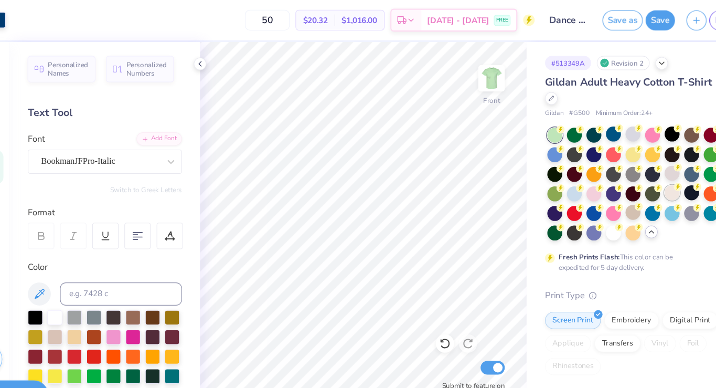
click at [647, 179] on div at bounding box center [652, 176] width 14 height 14
click at [614, 125] on div at bounding box center [617, 122] width 14 height 14
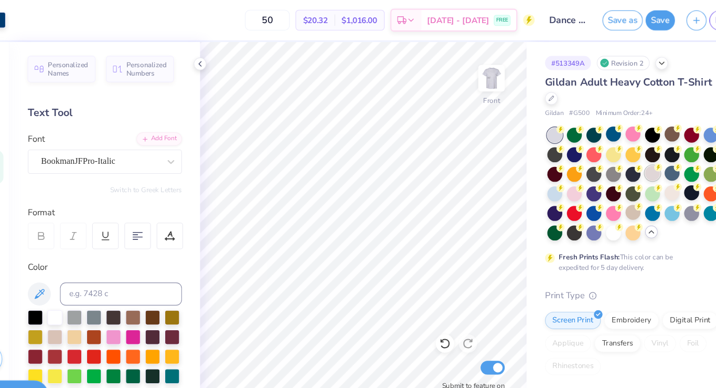
click at [634, 160] on div at bounding box center [634, 158] width 14 height 14
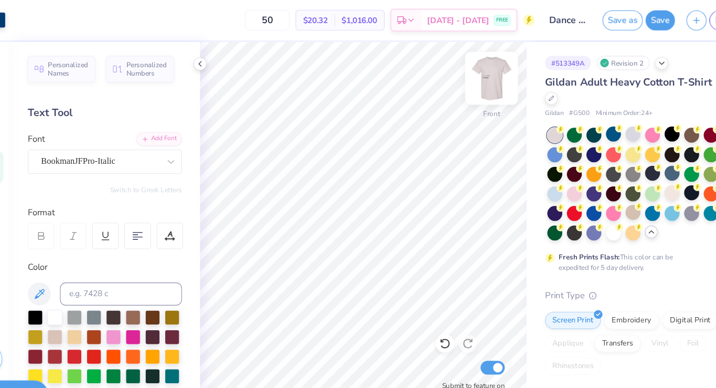
click at [487, 75] on img at bounding box center [487, 71] width 42 height 42
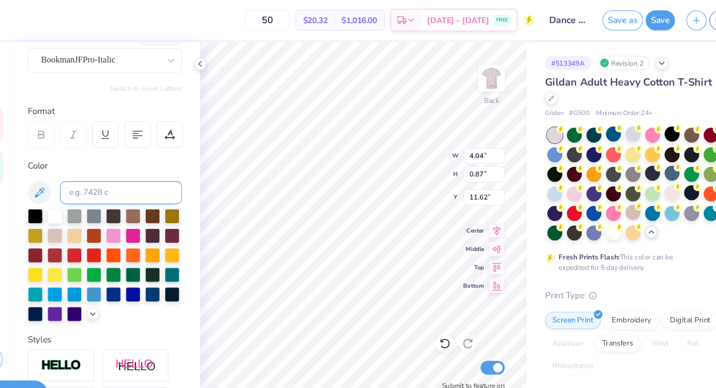
scroll to position [105, 0]
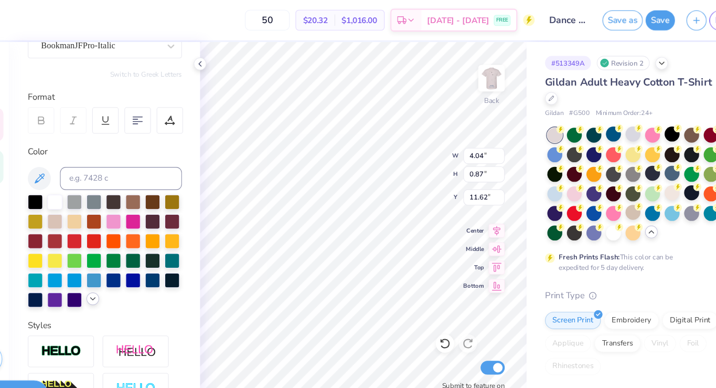
click at [122, 273] on icon at bounding box center [123, 272] width 8 height 8
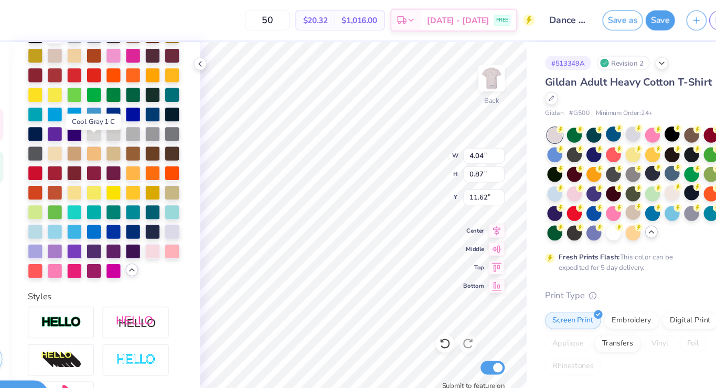
scroll to position [259, 0]
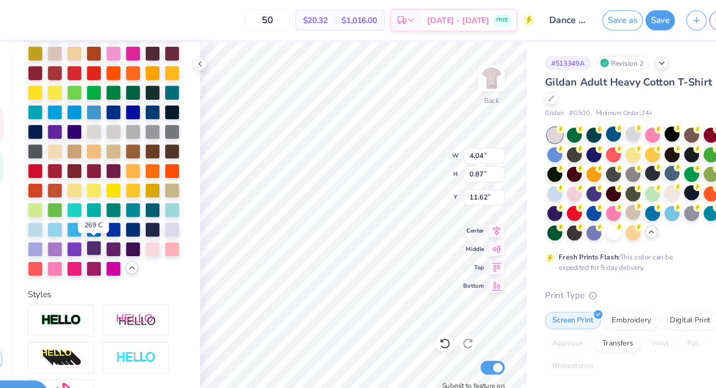
click at [127, 226] on div at bounding box center [124, 226] width 14 height 14
click at [142, 225] on div at bounding box center [142, 226] width 14 height 14
click at [158, 226] on div at bounding box center [160, 226] width 14 height 14
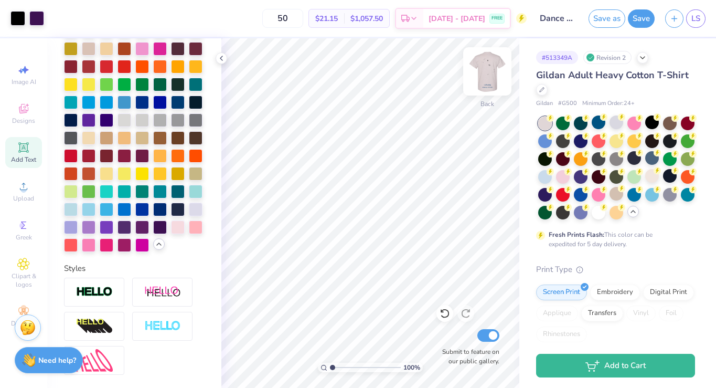
click at [493, 59] on img at bounding box center [487, 71] width 42 height 42
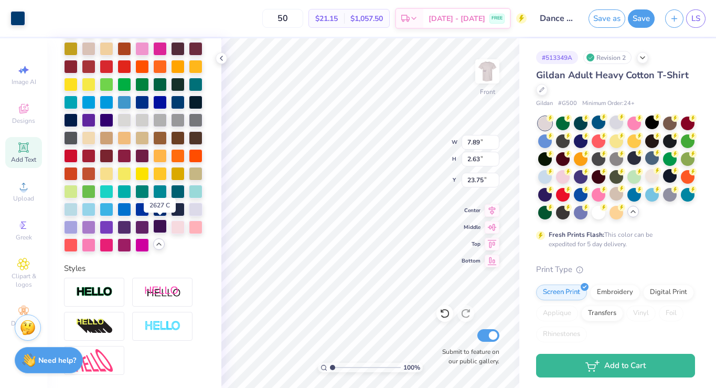
click at [157, 227] on div at bounding box center [160, 226] width 14 height 14
click at [155, 224] on div at bounding box center [160, 226] width 14 height 14
click at [157, 226] on div at bounding box center [160, 226] width 14 height 14
click at [160, 226] on div at bounding box center [160, 226] width 14 height 14
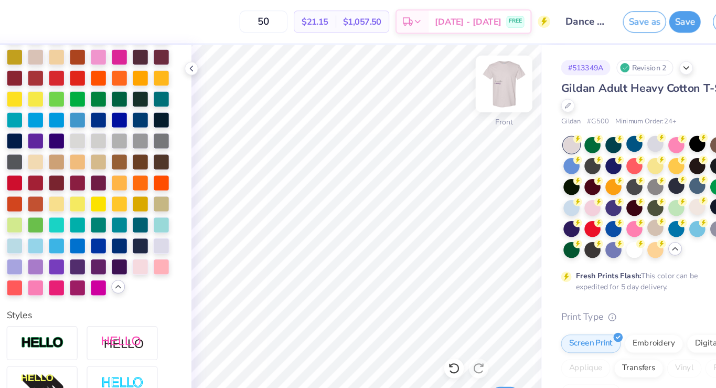
click at [480, 75] on img at bounding box center [487, 71] width 42 height 42
type input "4.39"
type input "15.62"
type input "5.96"
type input "1.08"
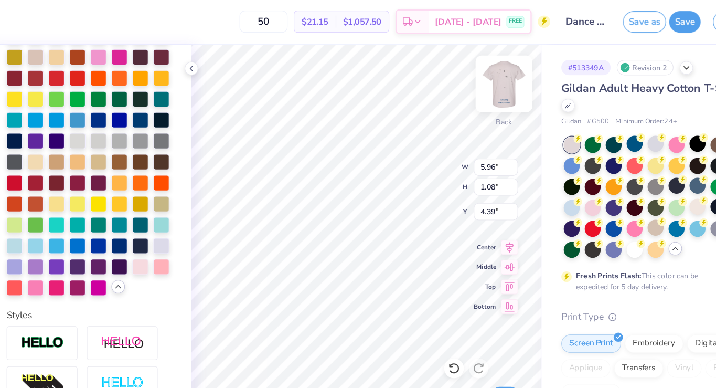
type input "4.37"
type input "8.89"
type input "3.85"
type input "0.83"
type input "6.06"
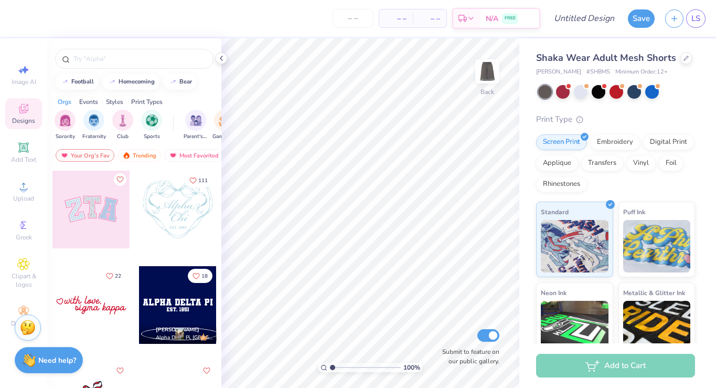
click at [178, 205] on div at bounding box center [178, 209] width 78 height 78
type input "16.43"
click at [487, 342] on div "100 % Back W 10.96 10.96 " H 9.08 9.08 " Y 16.43 16.43 " Center Middle Top Bott…" at bounding box center [370, 212] width 298 height 349
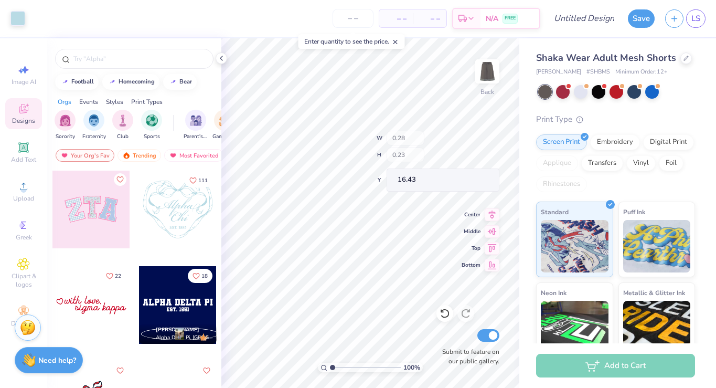
type input "0.28"
type input "0.23"
type input "25.28"
click at [88, 303] on div at bounding box center [91, 305] width 78 height 78
click at [450, 359] on div "100 % Back W 9.51 9.51 " H 2.39 2.39 " Y 12.30 12.30 " Center Middle Top Bottom…" at bounding box center [370, 212] width 298 height 349
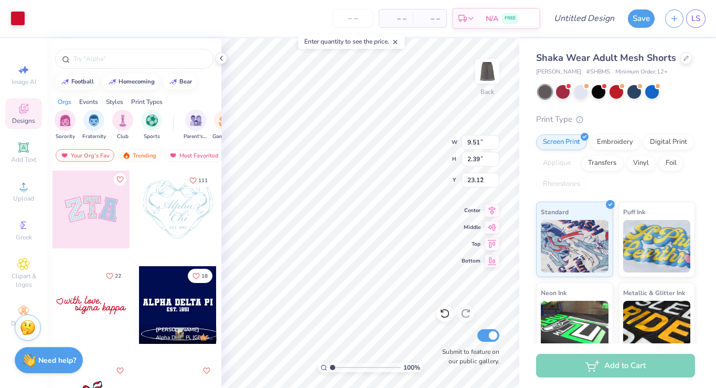
type input "3.65"
click at [489, 70] on img at bounding box center [487, 71] width 42 height 42
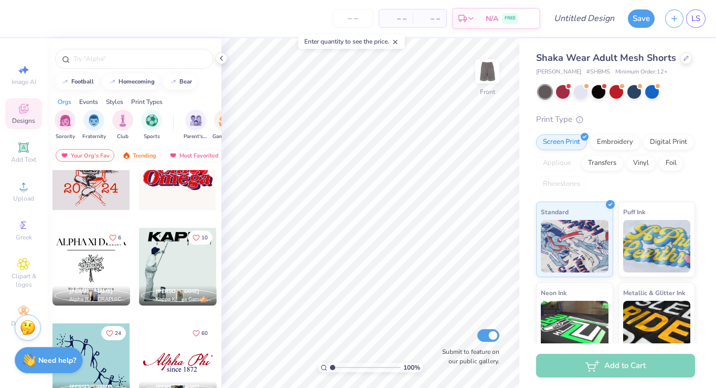
scroll to position [340, 0]
